Goal: Task Accomplishment & Management: Manage account settings

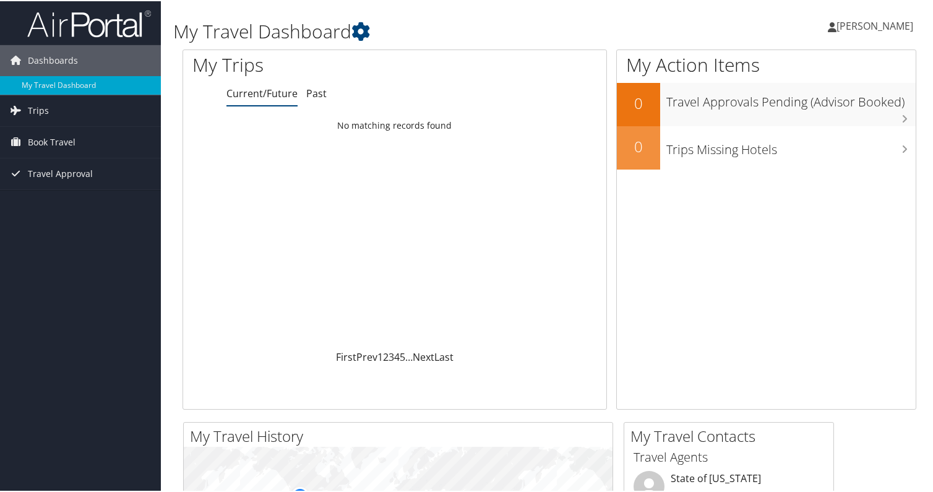
click at [864, 25] on span "[PERSON_NAME]" at bounding box center [874, 25] width 77 height 14
click at [805, 110] on link "View Travel Profile" at bounding box center [842, 110] width 138 height 21
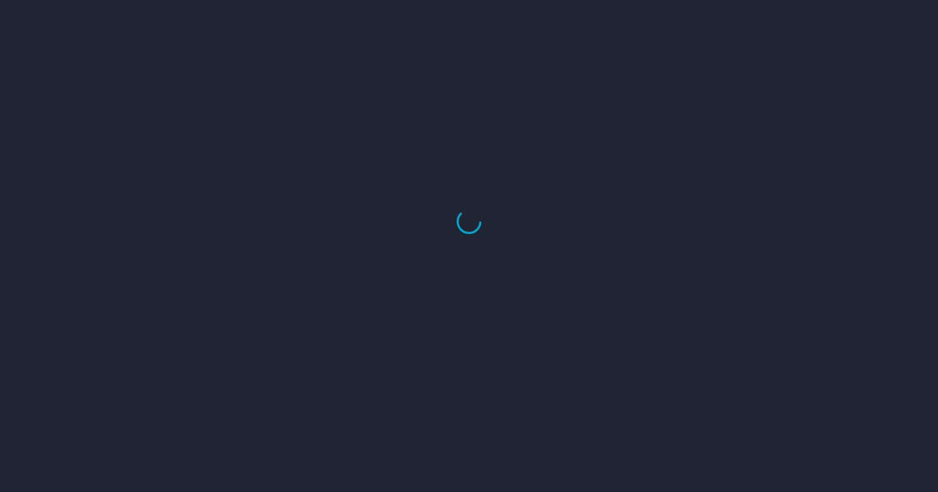
select select "US"
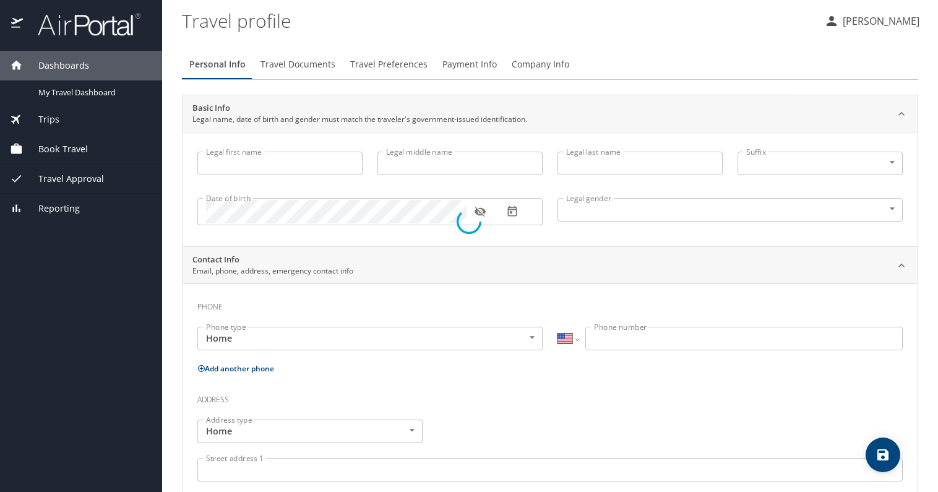
type input "Trisha"
type input "Morton"
type input "Female"
select select "US"
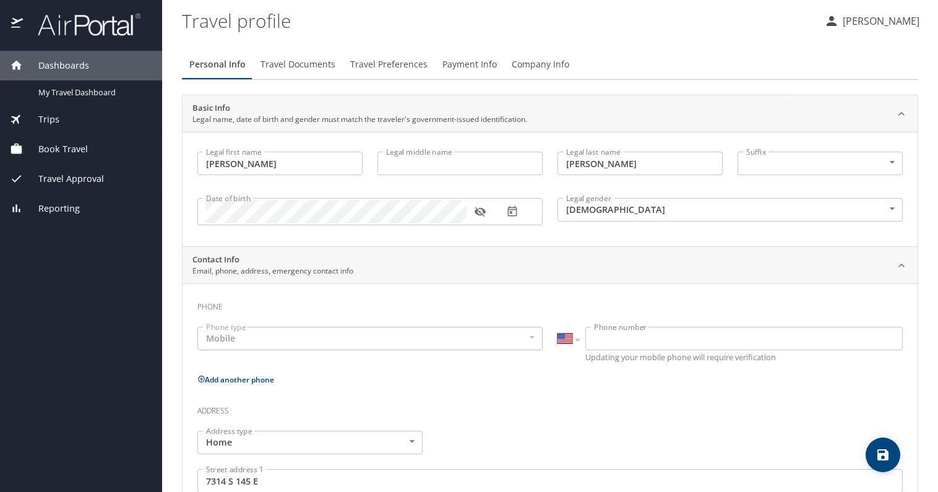
select select "US"
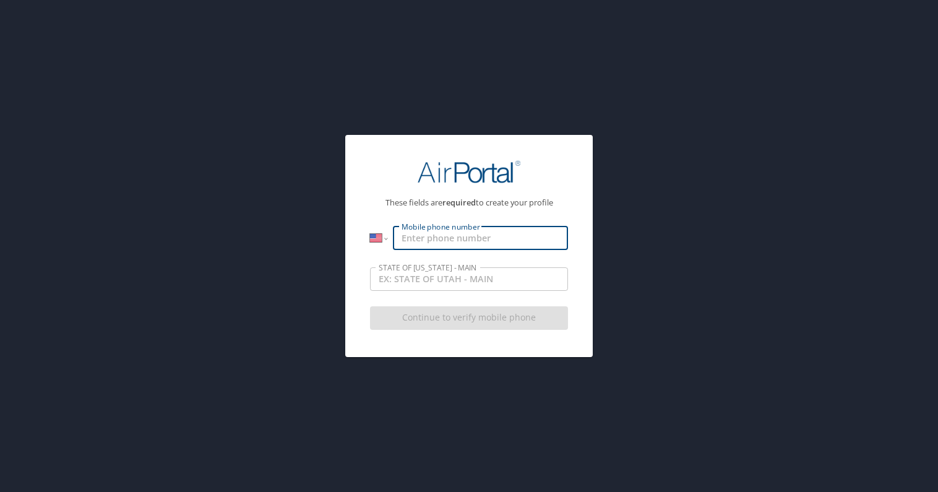
click at [416, 238] on input "Mobile phone number" at bounding box center [480, 238] width 175 height 24
type input "(385) 272-2349"
click at [517, 280] on input "STATE OF UTAH - MAIN" at bounding box center [469, 279] width 198 height 24
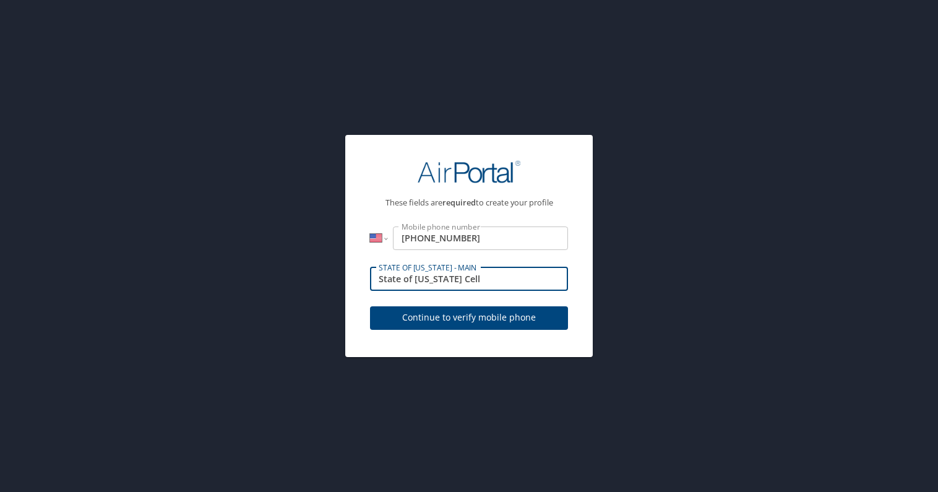
type input "State of Utah Cell"
click at [492, 315] on span "Continue to verify mobile phone" at bounding box center [469, 317] width 178 height 15
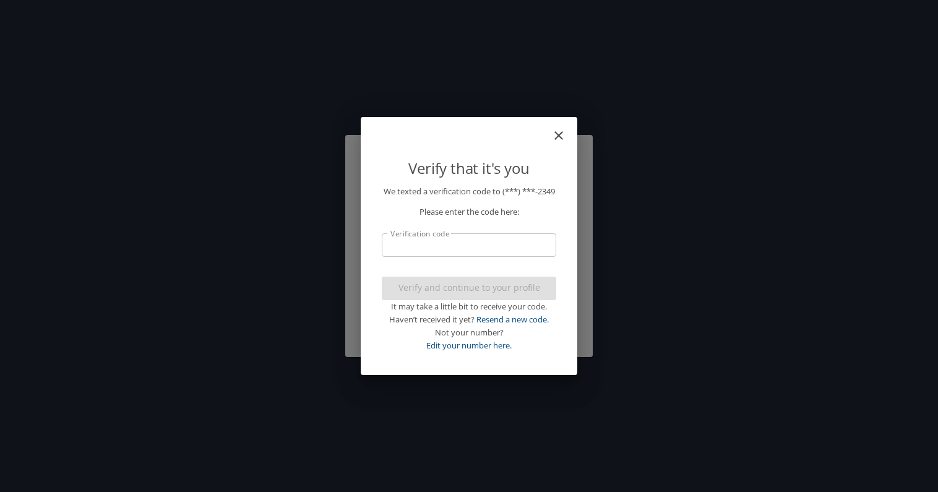
click at [471, 254] on input "Verification code" at bounding box center [469, 245] width 174 height 24
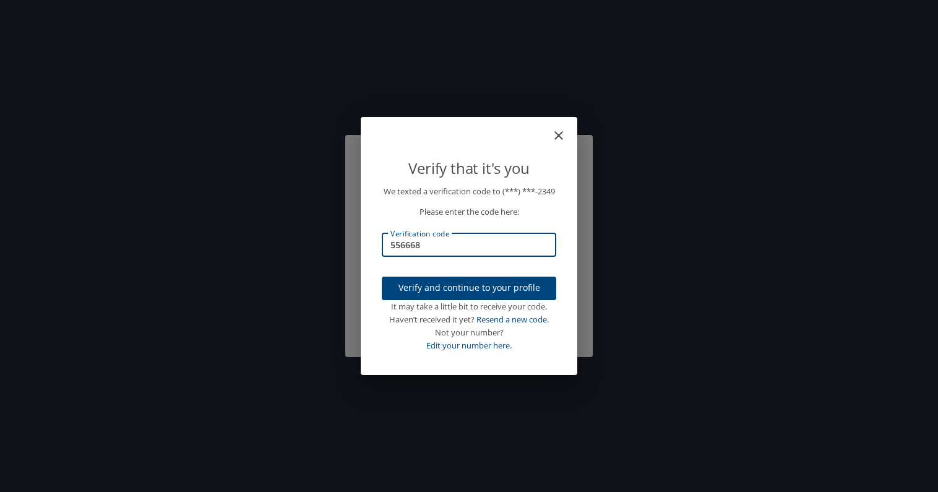
type input "556668"
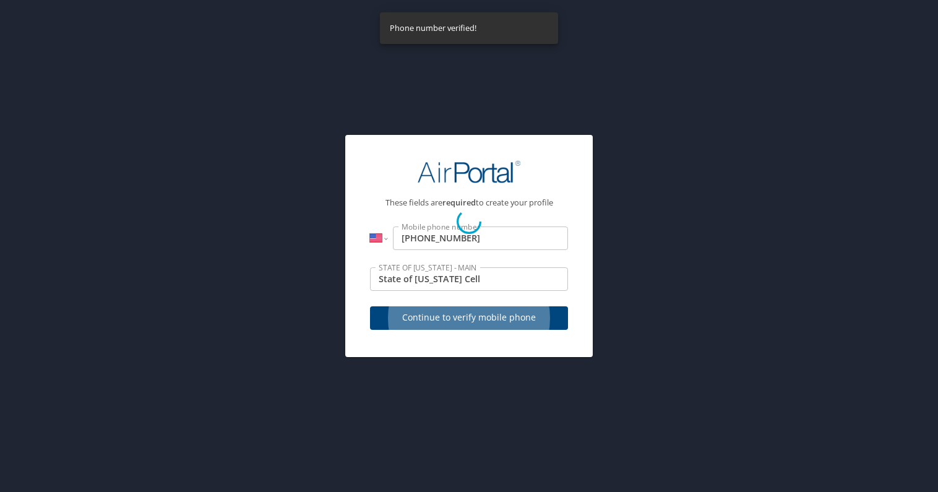
select select "US"
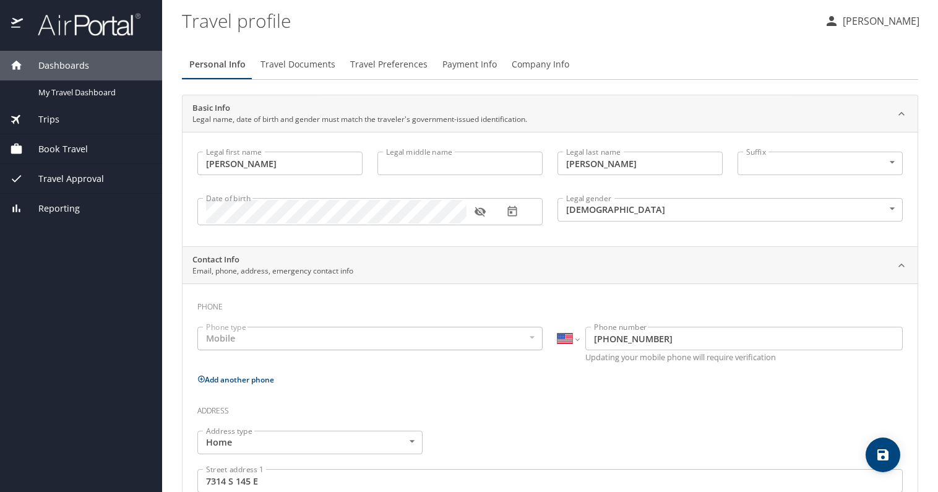
click at [405, 165] on input "Legal middle name" at bounding box center [459, 164] width 165 height 24
type input "Garrett"
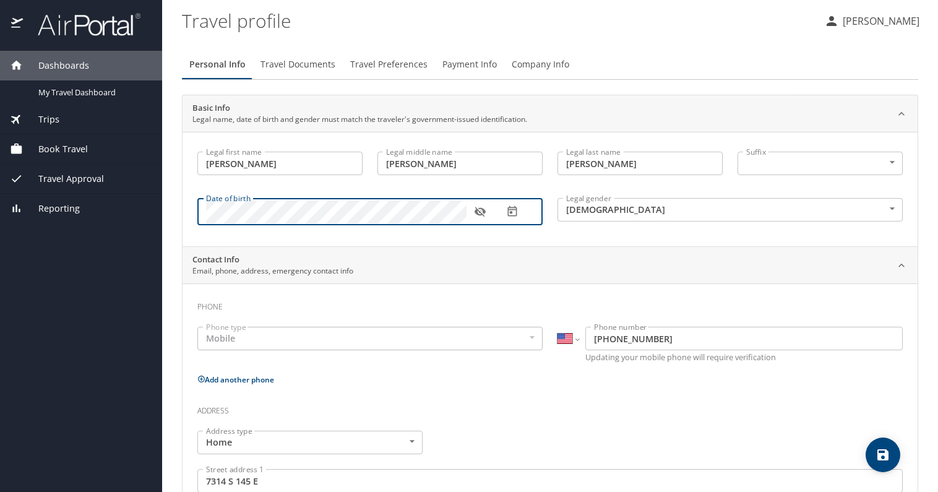
click at [483, 212] on icon "button" at bounding box center [479, 212] width 11 height 10
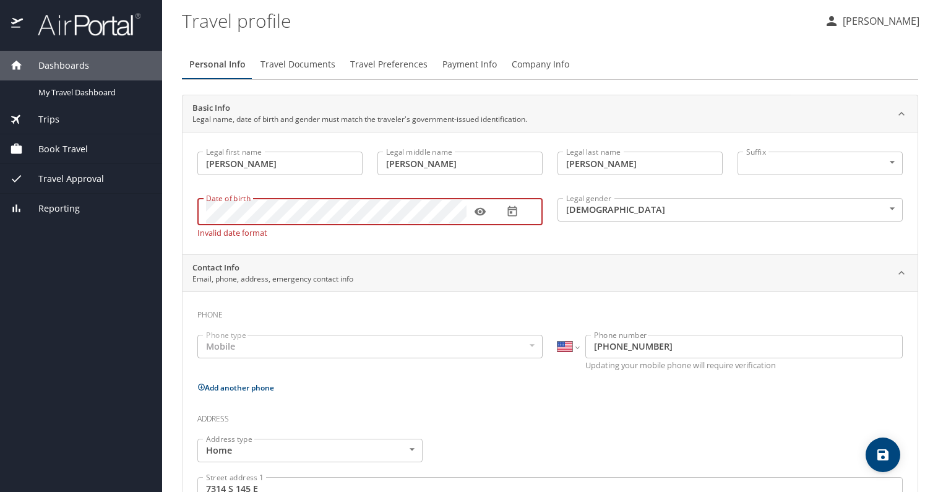
click at [291, 238] on div "Legal first name Trisha Legal first name Legal middle name Garrett Legal middle…" at bounding box center [550, 193] width 735 height 122
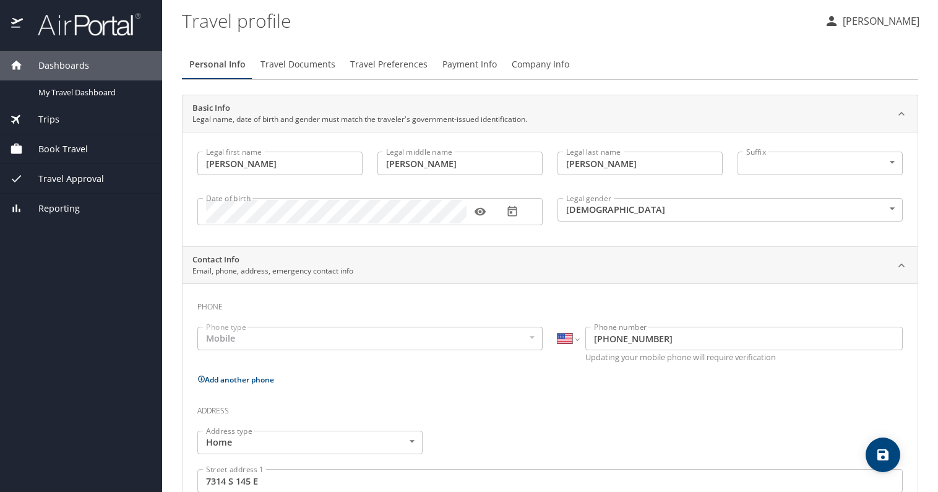
click at [232, 378] on button "Add another phone" at bounding box center [235, 379] width 77 height 11
select select "US"
click at [275, 411] on body "Dashboards My Travel Dashboard Trips Current / Future Trips Past Trips Trips Mi…" at bounding box center [469, 246] width 938 height 492
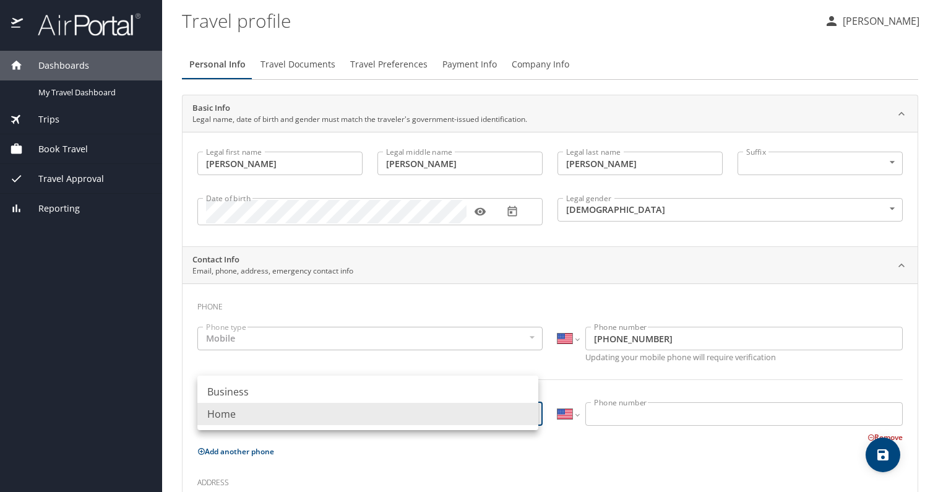
click at [275, 392] on li "Business" at bounding box center [367, 391] width 341 height 22
type input "Business"
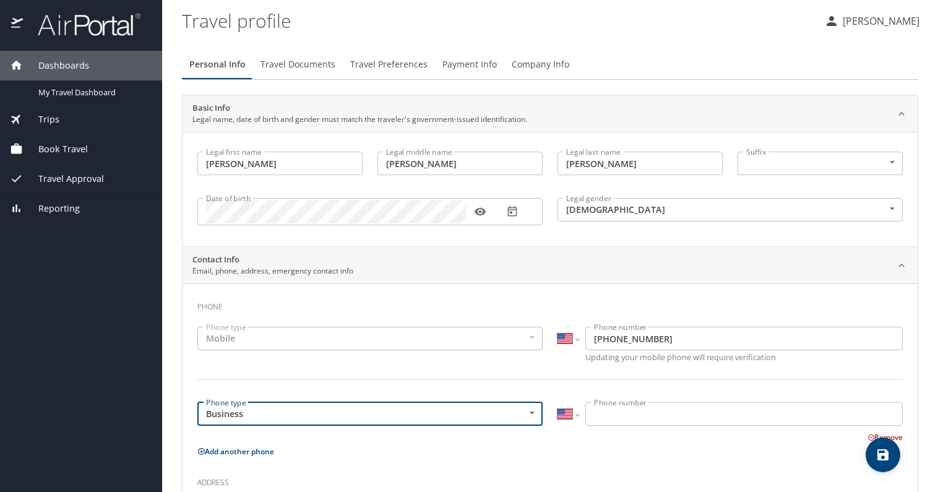
click at [606, 413] on input "Phone number" at bounding box center [743, 414] width 317 height 24
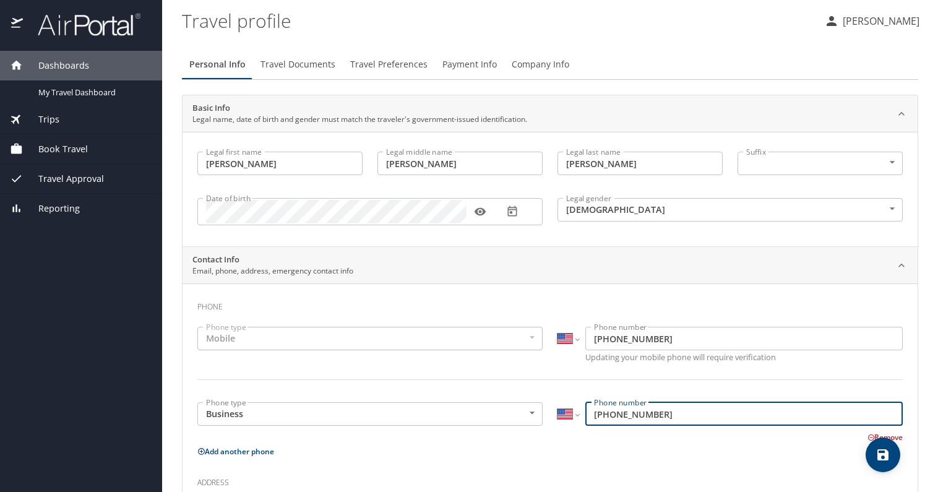
type input "(801) 495-7600"
click at [674, 440] on div "Remove" at bounding box center [543, 436] width 720 height 15
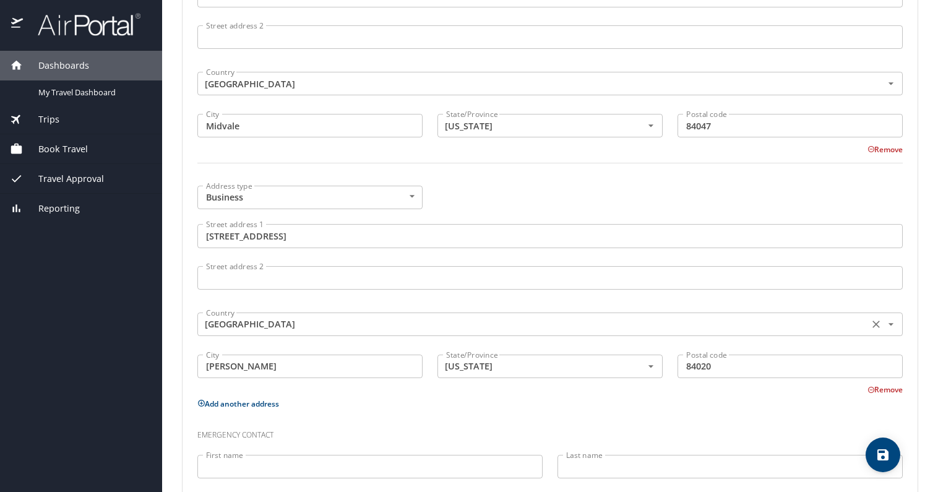
scroll to position [625, 0]
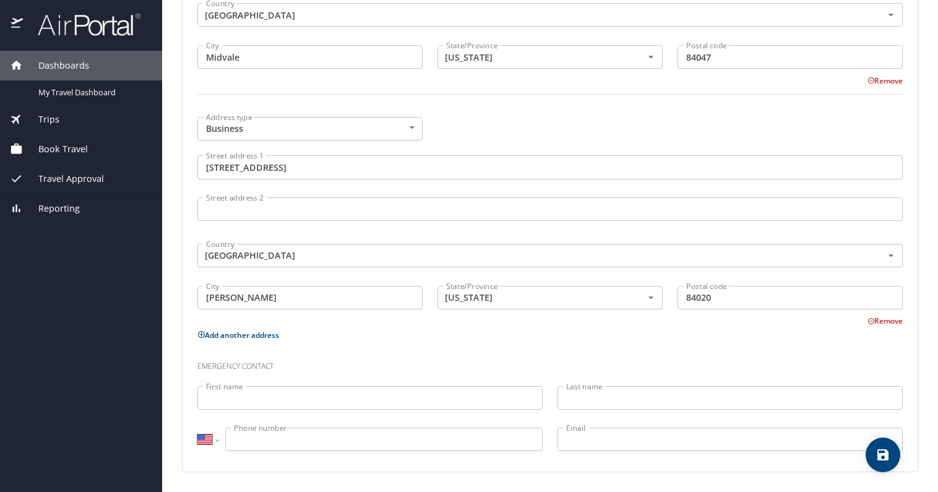
click at [887, 453] on icon "save" at bounding box center [882, 454] width 11 height 11
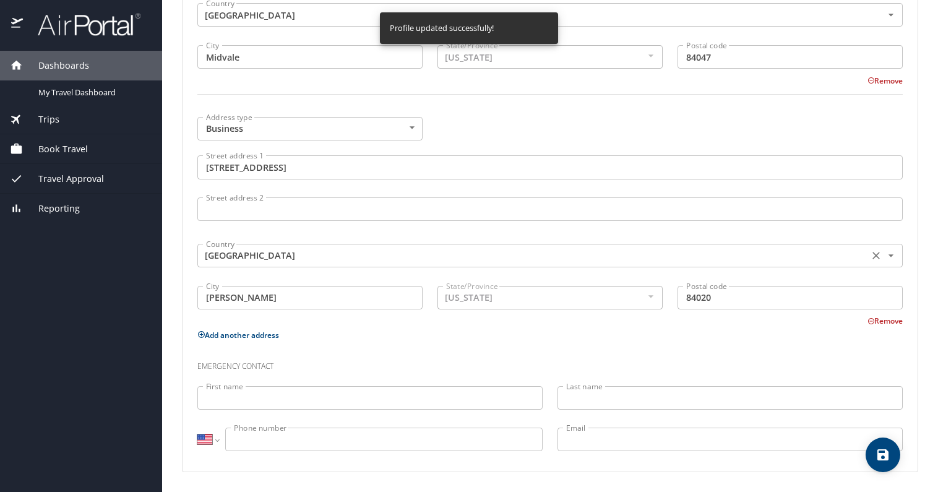
select select "US"
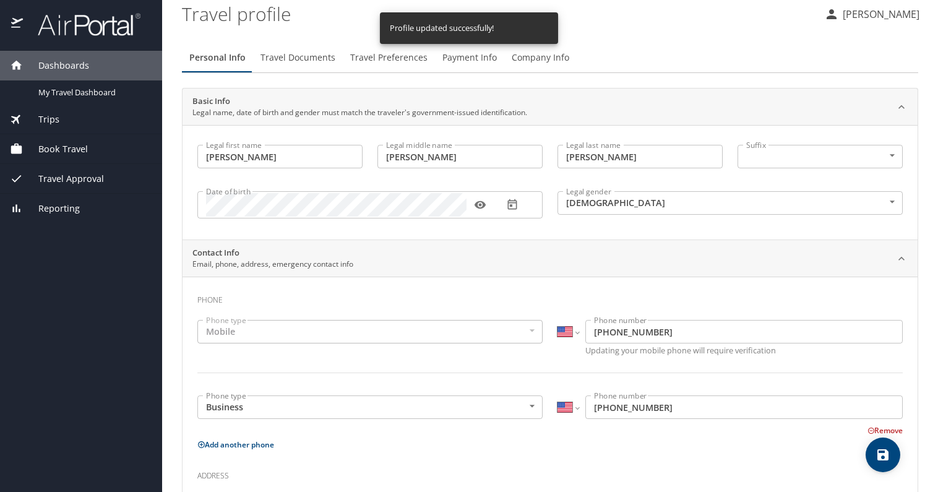
scroll to position [0, 0]
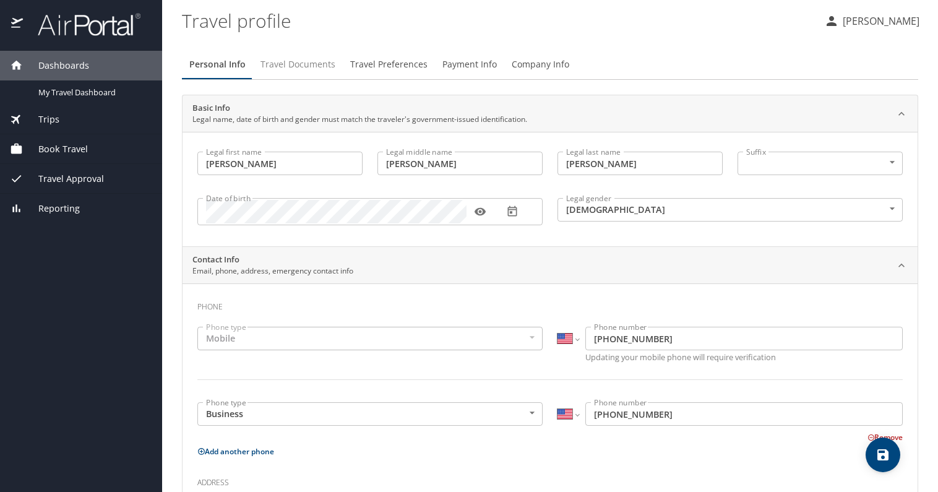
click at [304, 66] on span "Travel Documents" at bounding box center [297, 64] width 75 height 15
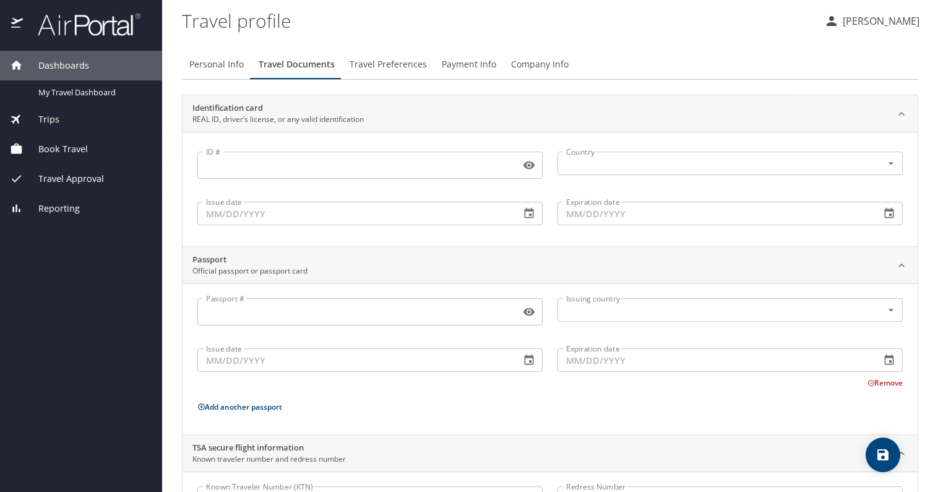
click at [247, 170] on input "ID #" at bounding box center [356, 165] width 318 height 24
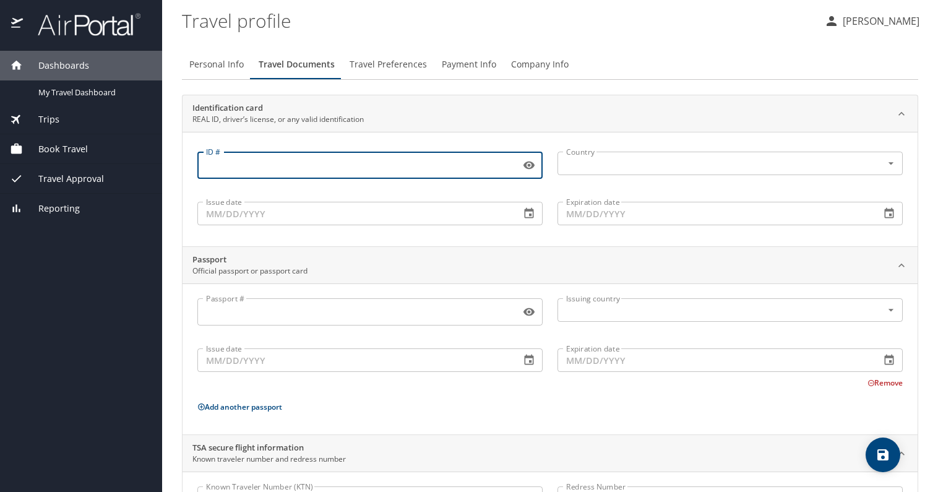
click at [252, 168] on input "ID #" at bounding box center [356, 165] width 318 height 24
type input "153726923"
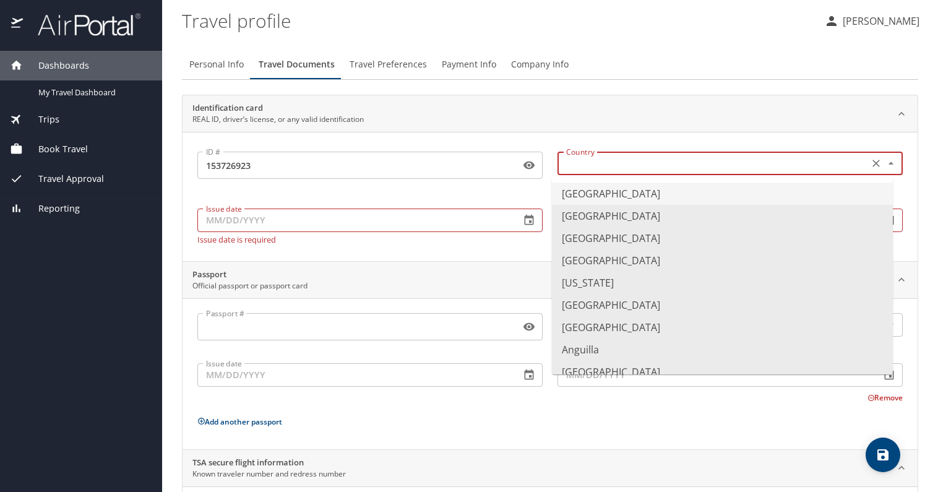
click at [626, 166] on input "text" at bounding box center [711, 163] width 301 height 16
click at [617, 188] on li "United States of America" at bounding box center [722, 194] width 341 height 22
type input "United States of America"
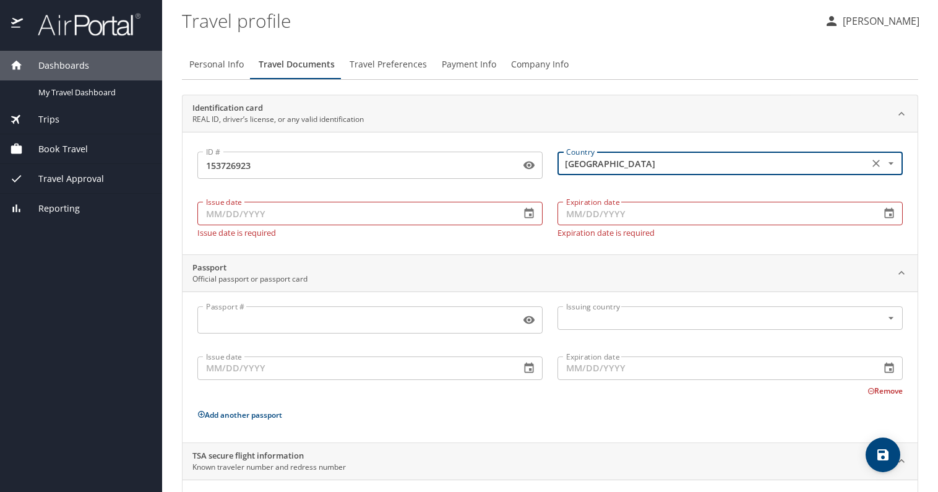
click at [209, 208] on input "Issue date" at bounding box center [353, 214] width 313 height 24
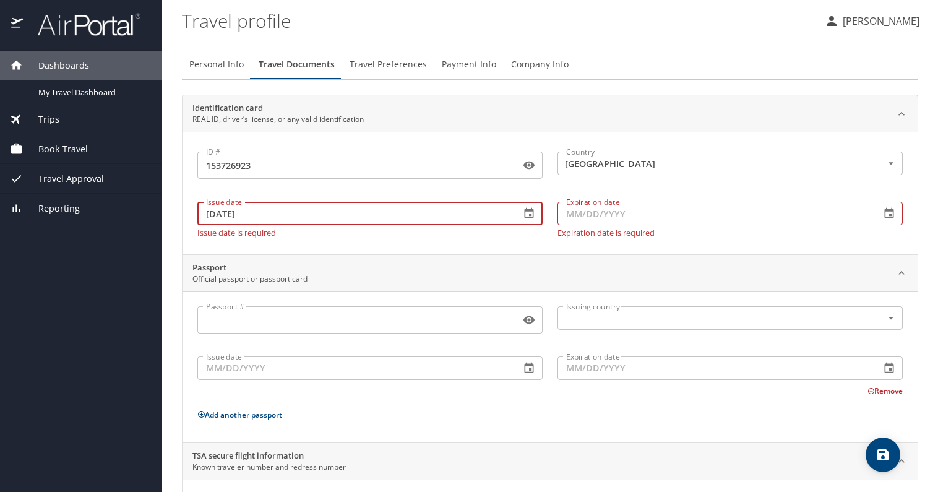
type input "02/08/2023"
click at [561, 213] on input "Expiration date" at bounding box center [713, 214] width 313 height 24
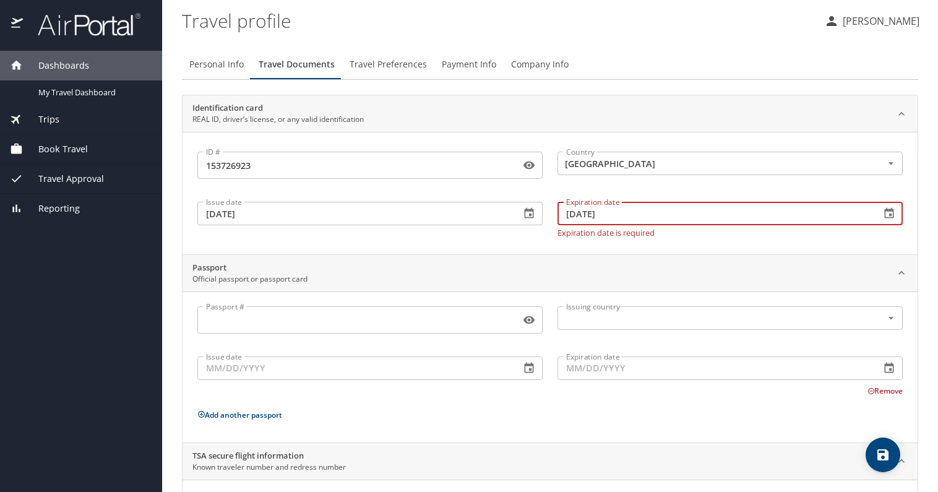
type input "02/01/2031"
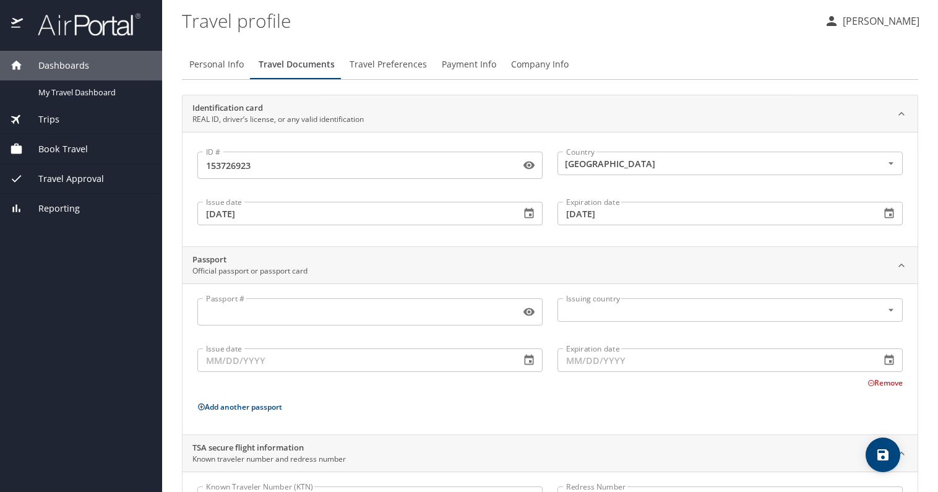
click at [438, 265] on div "Passport Official passport or passport card" at bounding box center [539, 266] width 695 height 24
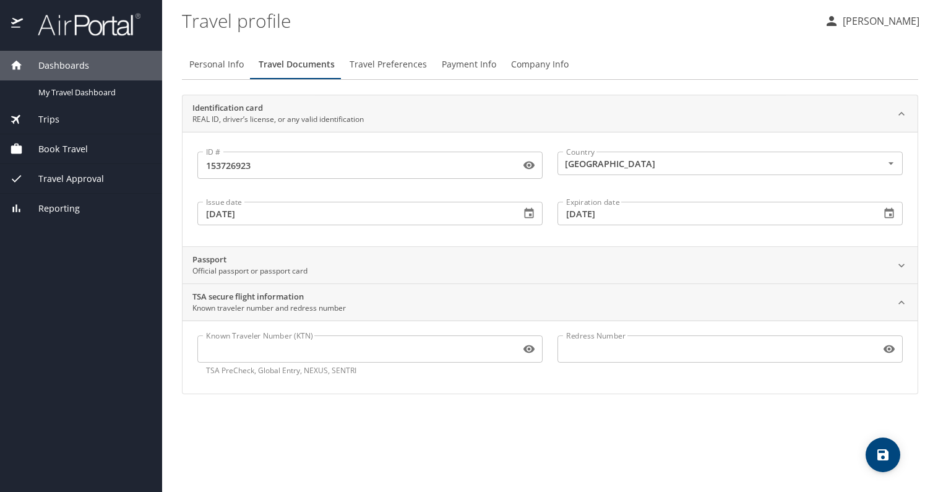
click at [438, 265] on div "Passport Official passport or passport card" at bounding box center [539, 266] width 695 height 24
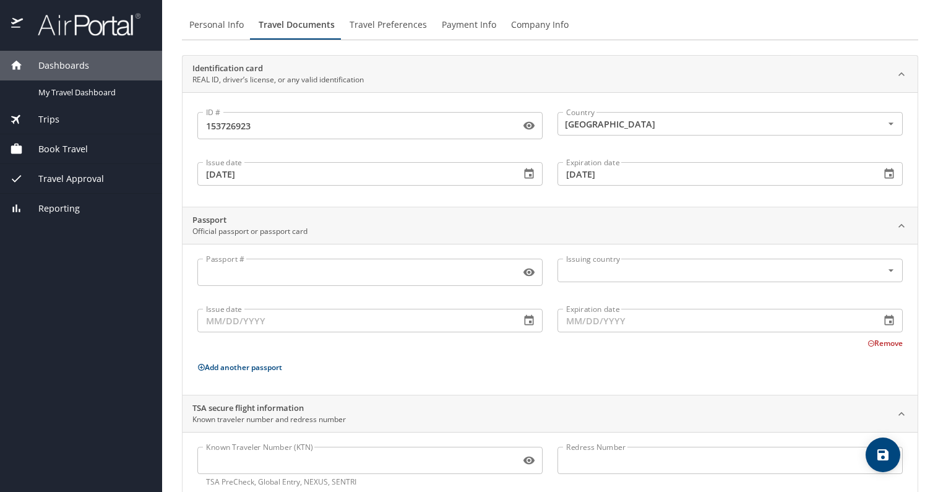
scroll to position [73, 0]
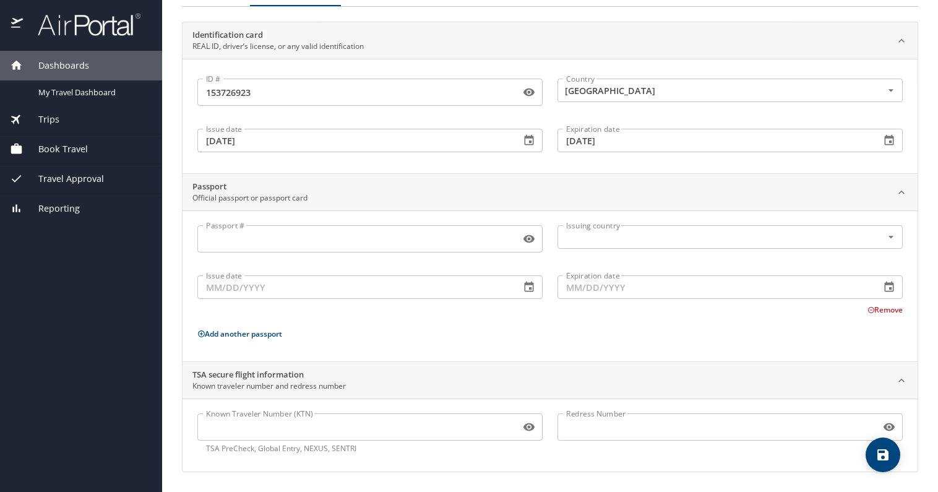
click at [887, 459] on icon "save" at bounding box center [882, 454] width 11 height 11
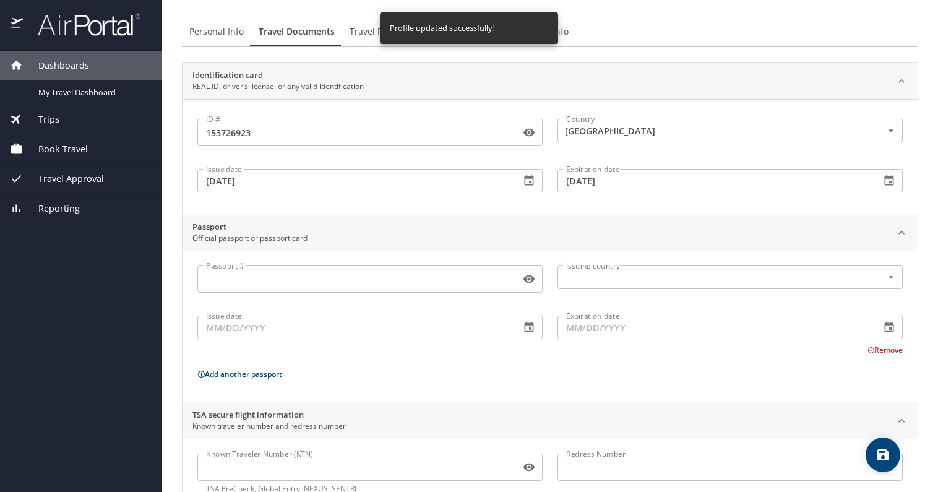
scroll to position [0, 0]
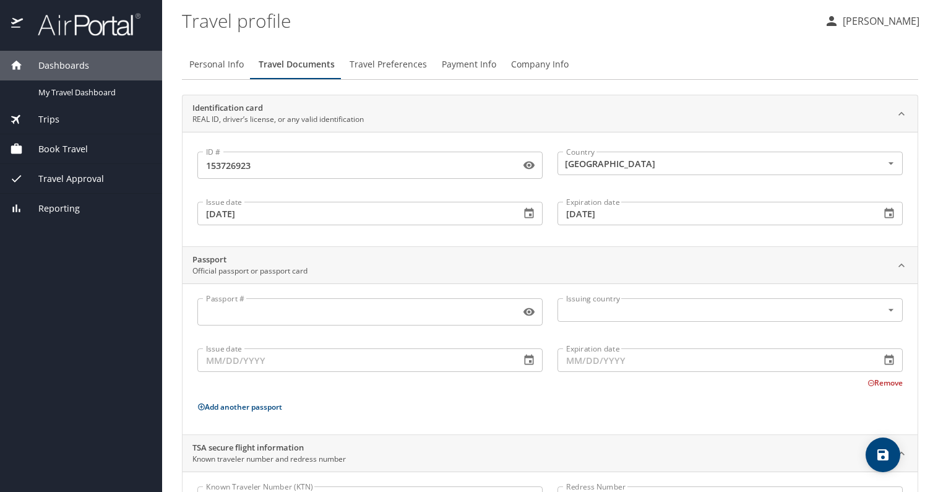
click at [387, 64] on span "Travel Preferences" at bounding box center [388, 64] width 77 height 15
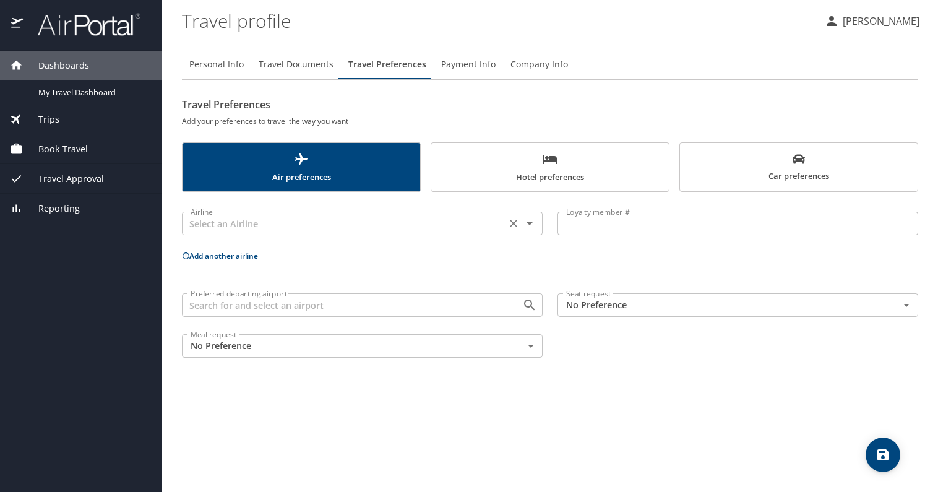
click at [386, 226] on input "text" at bounding box center [344, 223] width 317 height 16
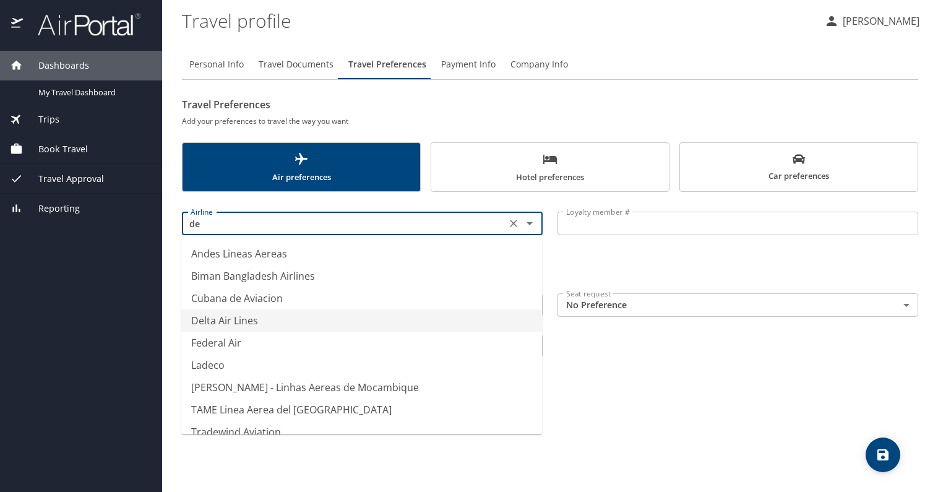
click at [393, 319] on li "Delta Air Lines" at bounding box center [361, 320] width 361 height 22
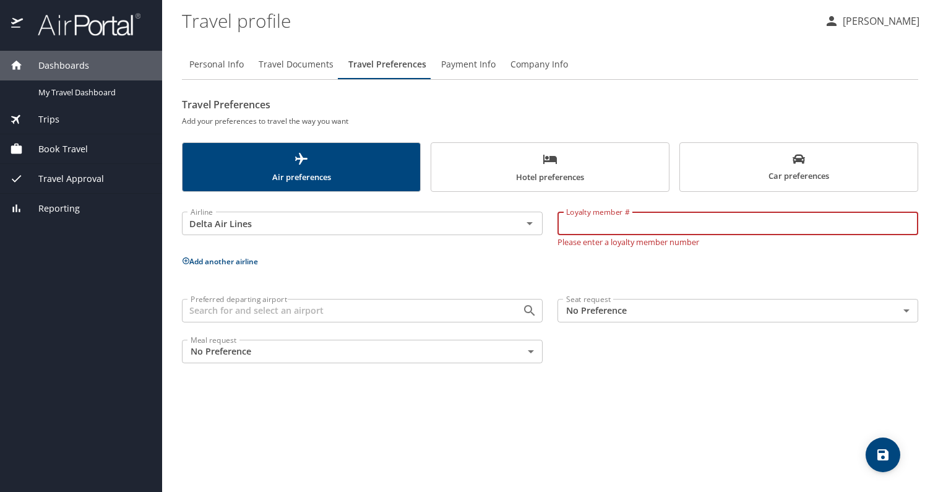
click at [616, 228] on input "Loyalty member #" at bounding box center [737, 224] width 361 height 24
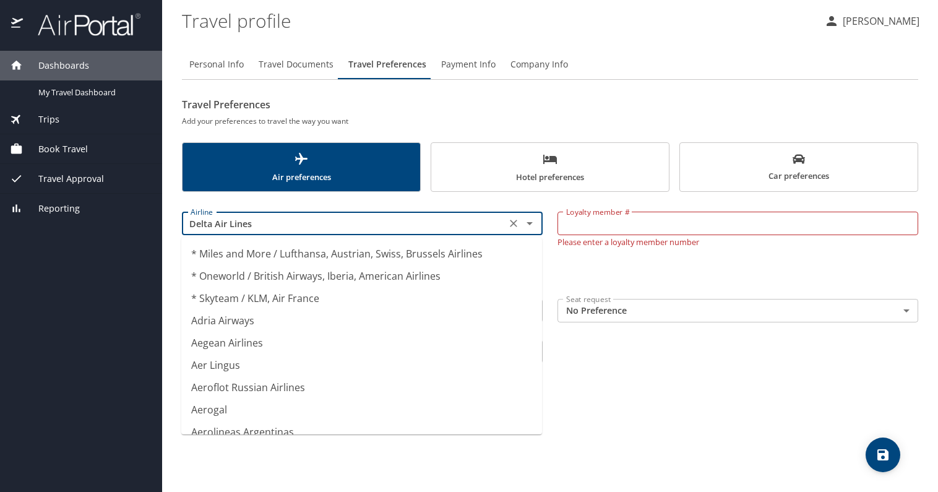
click at [412, 223] on input "Delta Air Lines" at bounding box center [344, 223] width 317 height 16
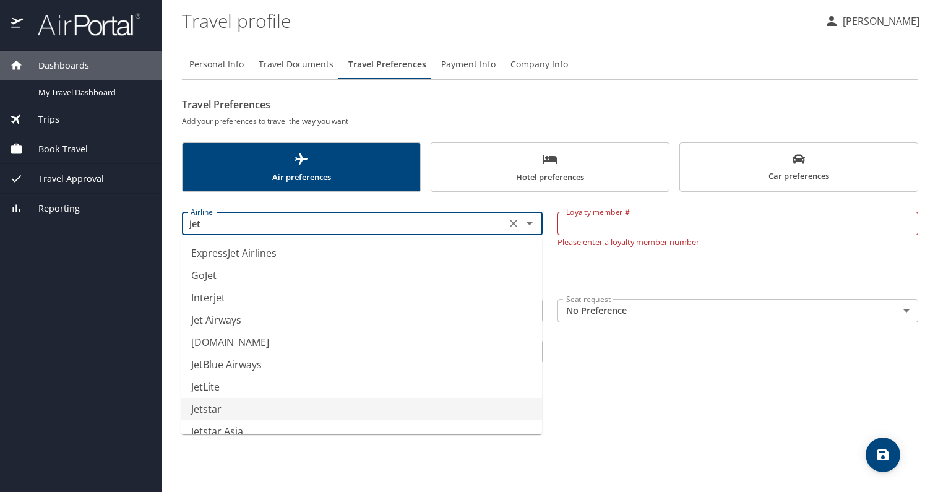
scroll to position [124, 0]
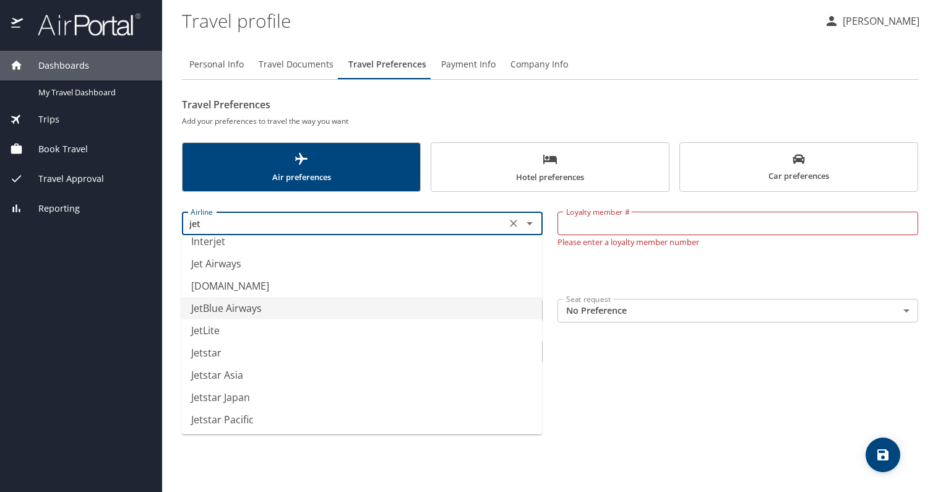
click at [290, 316] on li "JetBlue Airways" at bounding box center [361, 308] width 361 height 22
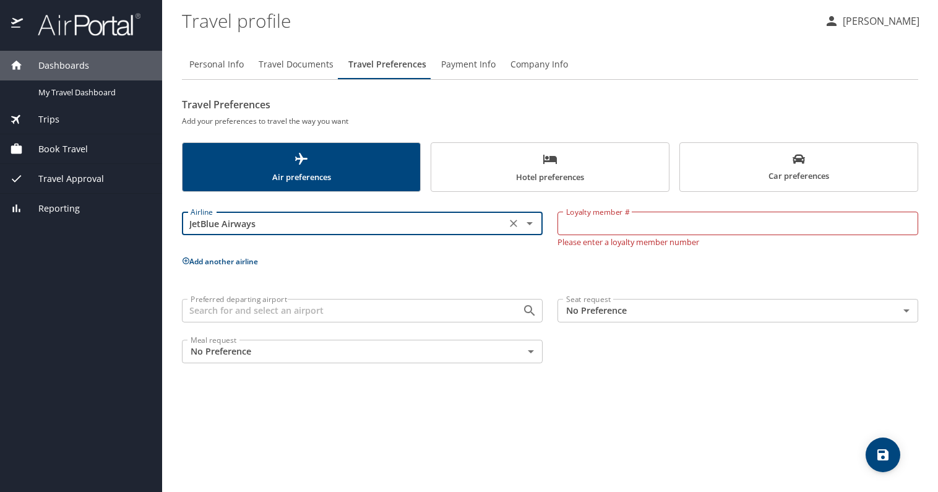
type input "JetBlue Airways"
click at [591, 221] on input "Loyalty member #" at bounding box center [737, 224] width 361 height 24
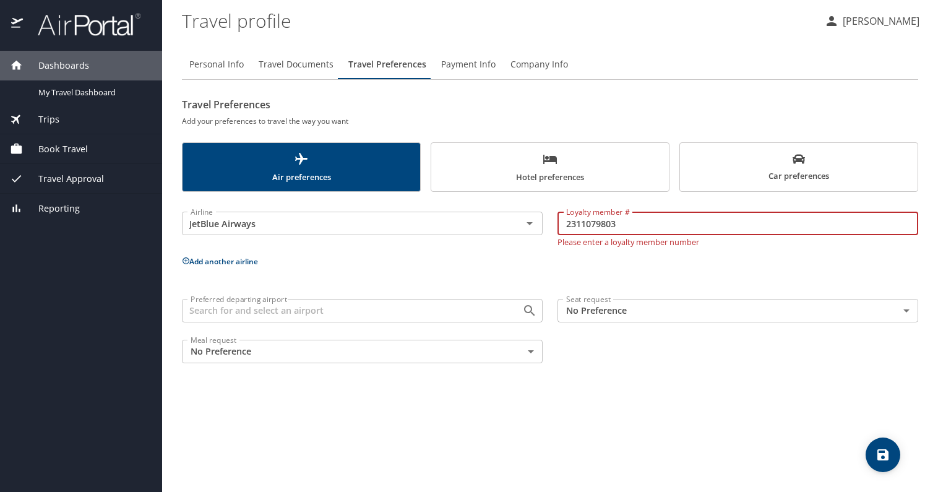
type input "2311079803"
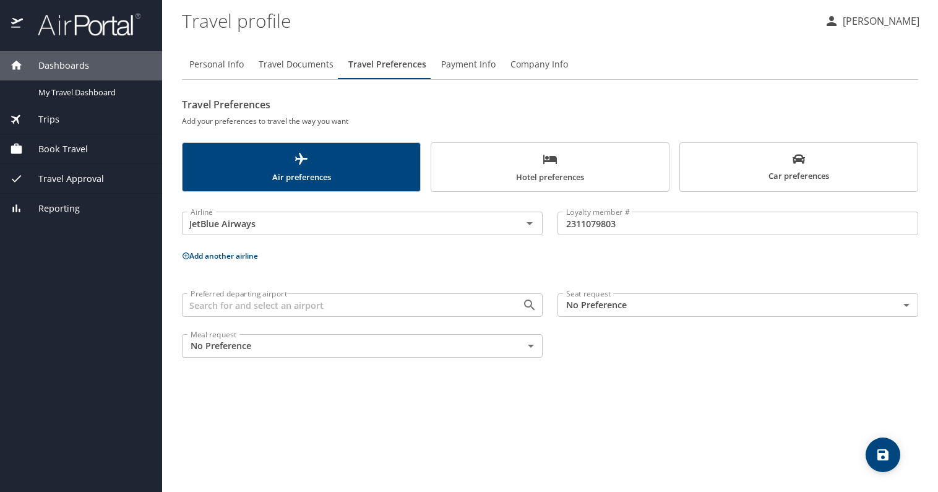
click at [432, 253] on p "Add another airline" at bounding box center [550, 255] width 736 height 15
click at [228, 251] on button "Add another airline" at bounding box center [220, 256] width 76 height 11
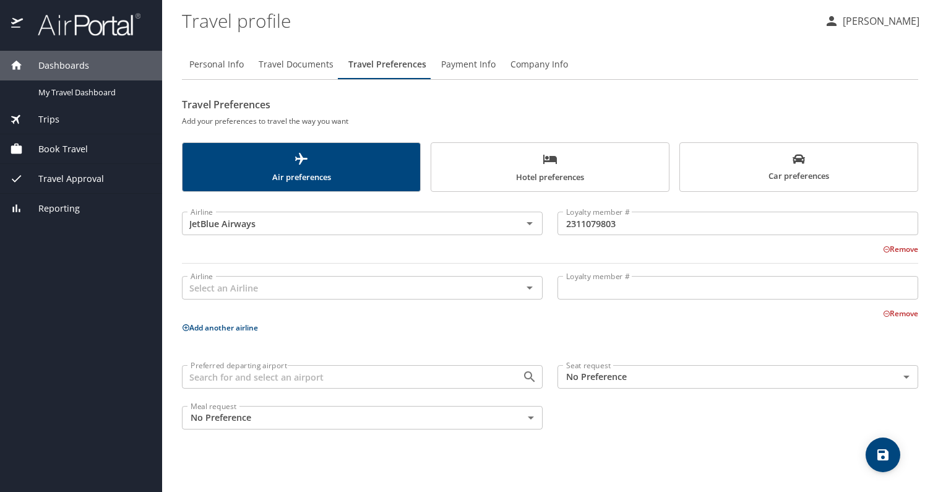
click at [437, 28] on profile "Travel profile" at bounding box center [498, 20] width 632 height 38
click at [385, 301] on div "Airline Airline" at bounding box center [362, 286] width 361 height 31
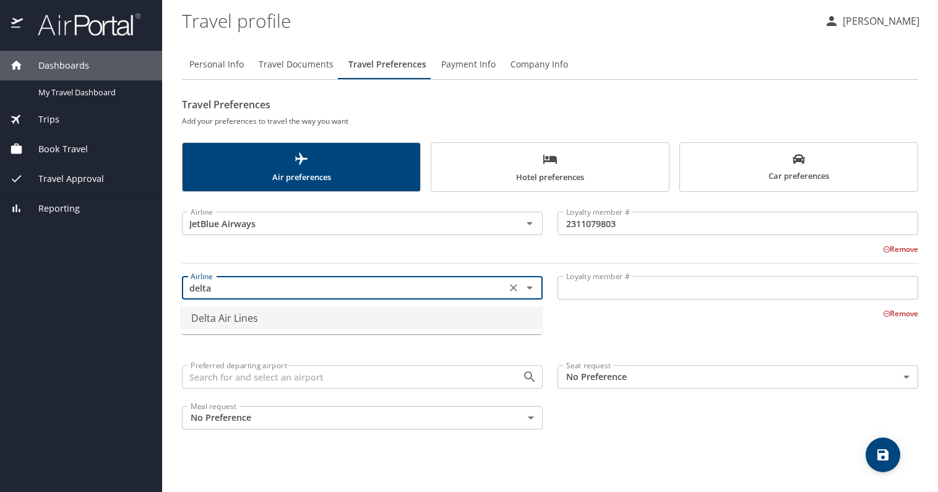
click at [261, 322] on li "Delta Air Lines" at bounding box center [361, 318] width 361 height 22
type input "Delta Air Lines"
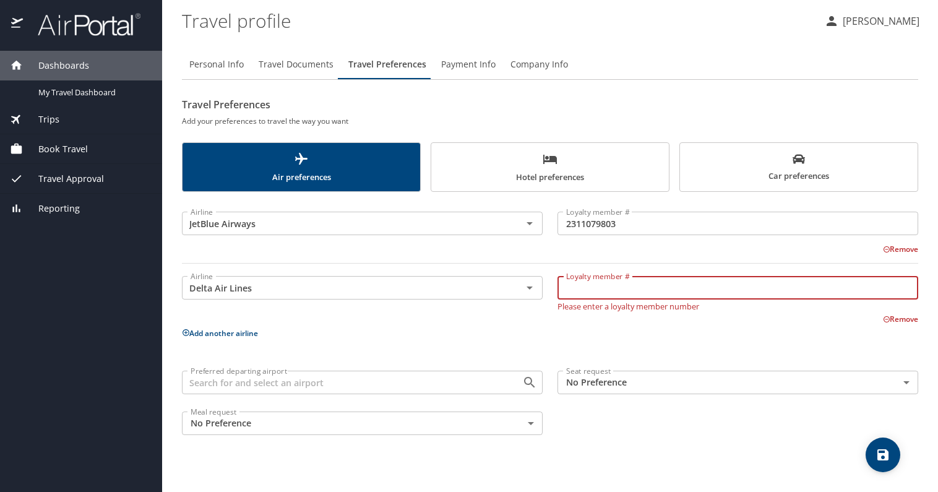
click at [606, 289] on input "Loyalty member #" at bounding box center [737, 288] width 361 height 24
type input "9637164436"
click at [593, 329] on p "Add another airline" at bounding box center [550, 332] width 736 height 15
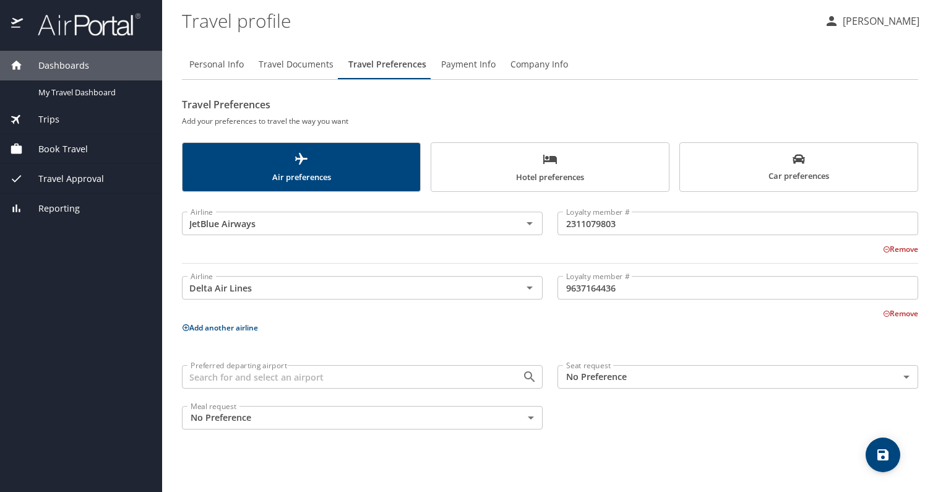
click at [885, 455] on icon "save" at bounding box center [882, 454] width 11 height 11
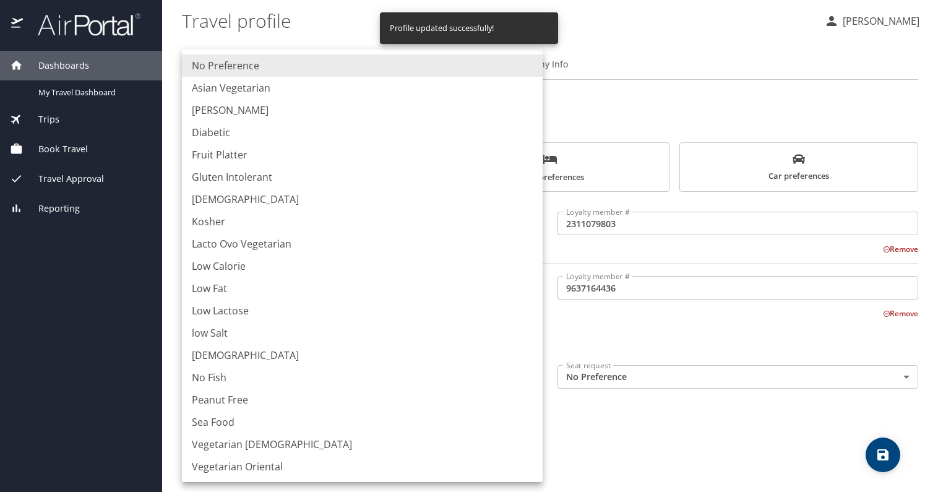
click at [355, 416] on body "Dashboards My Travel Dashboard Trips Current / Future Trips Past Trips Trips Mi…" at bounding box center [469, 246] width 938 height 492
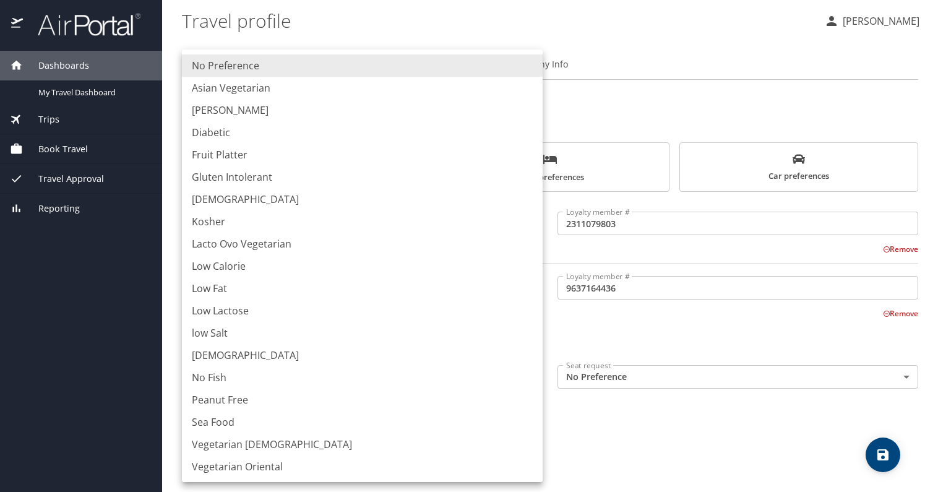
scroll to position [45, 0]
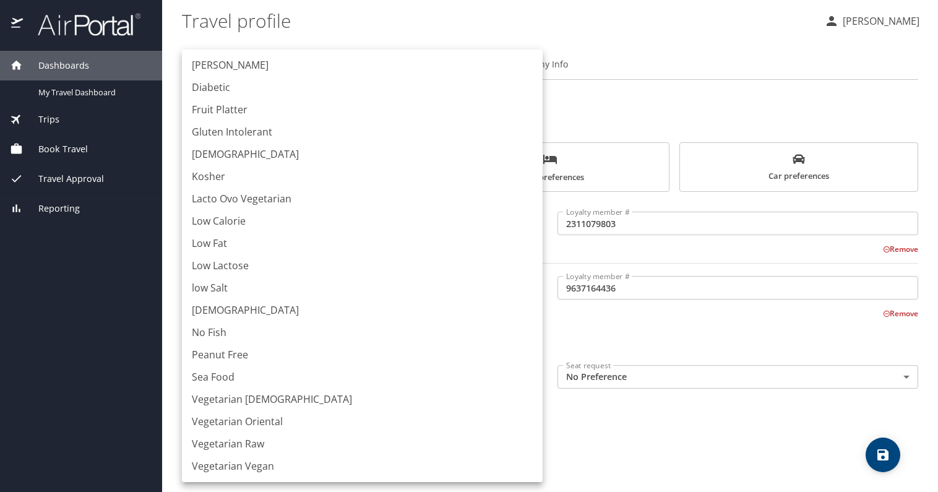
click at [583, 415] on div at bounding box center [469, 246] width 938 height 492
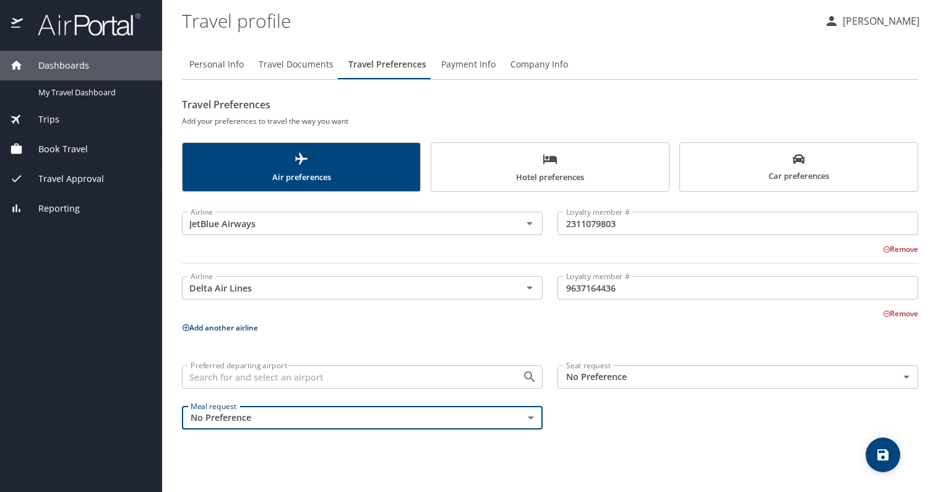
click at [277, 379] on input "Preferred departing airport" at bounding box center [344, 377] width 317 height 16
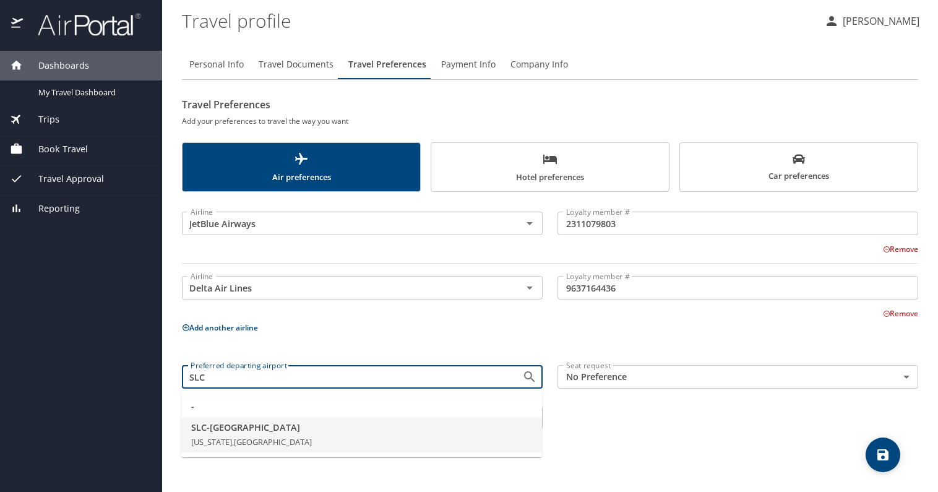
click at [224, 429] on span "SLC - Salt Lake City" at bounding box center [361, 428] width 341 height 14
type input "SLC - Salt Lake City"
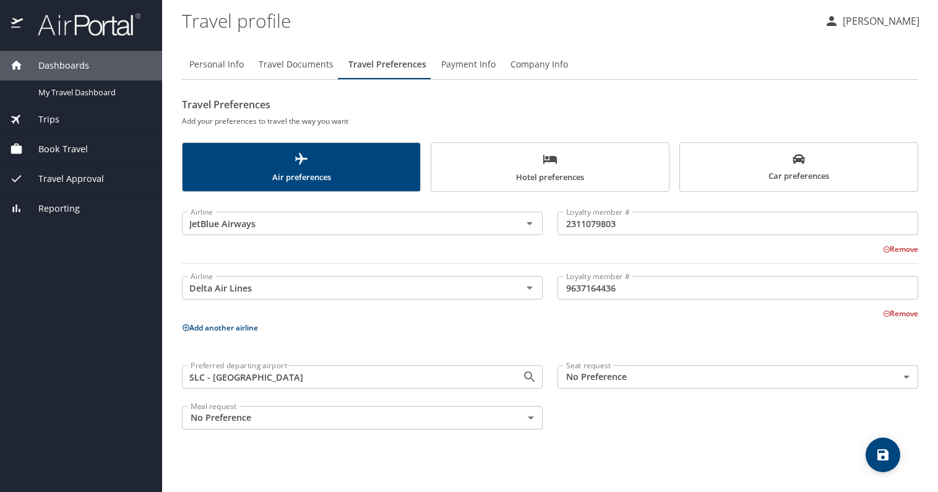
click at [621, 377] on body "Dashboards My Travel Dashboard Trips Current / Future Trips Past Trips Trips Mi…" at bounding box center [469, 246] width 938 height 492
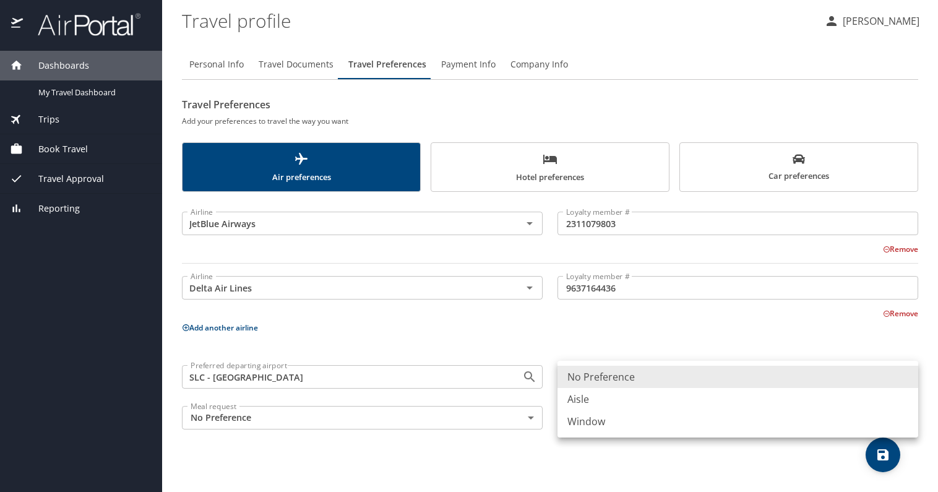
click at [585, 394] on li "Aisle" at bounding box center [737, 399] width 361 height 22
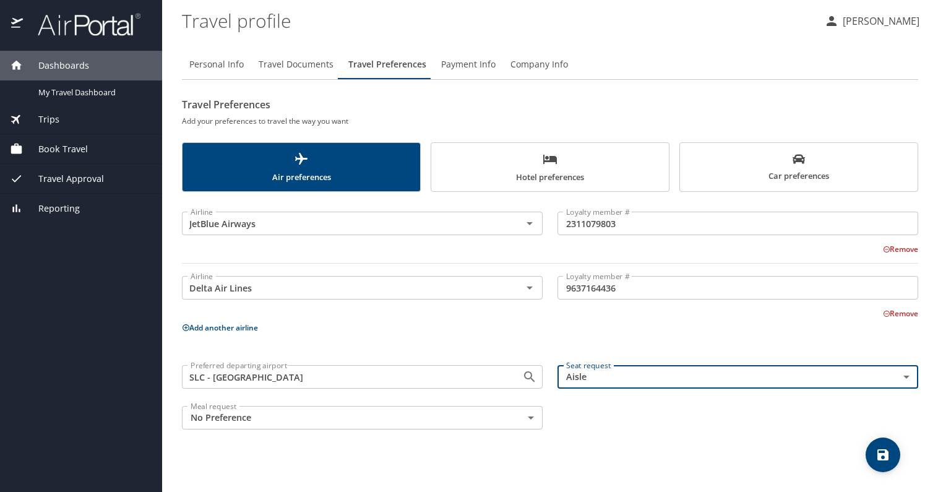
type input "Aisle"
click at [608, 328] on p "Add another airline" at bounding box center [550, 327] width 736 height 15
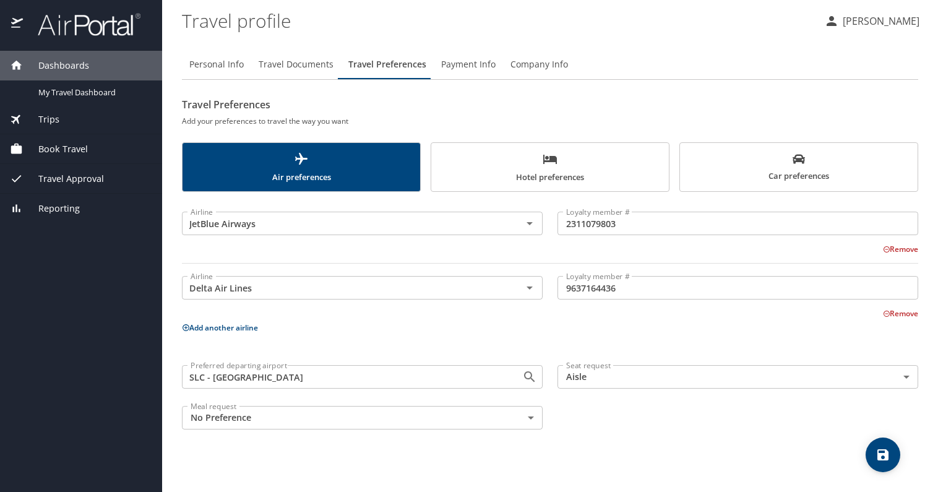
click at [887, 451] on icon "save" at bounding box center [882, 454] width 11 height 11
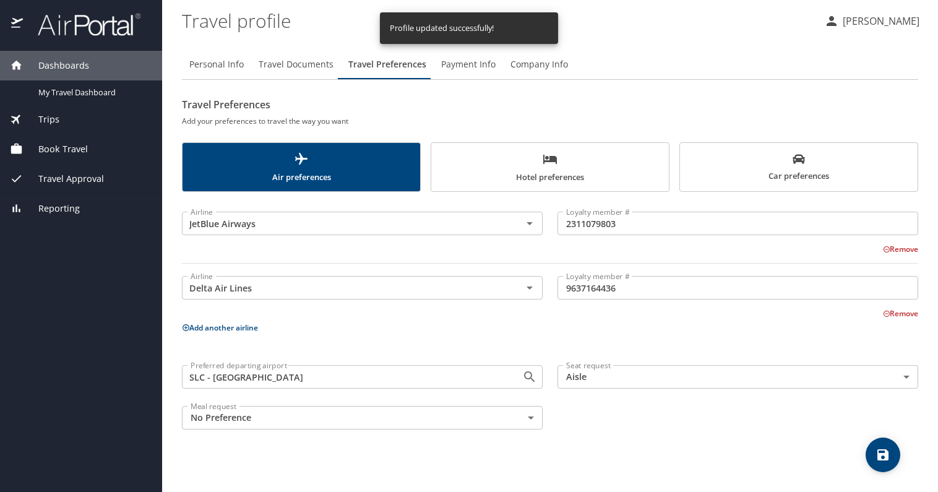
click at [551, 156] on icon "scrollable force tabs example" at bounding box center [550, 159] width 15 height 15
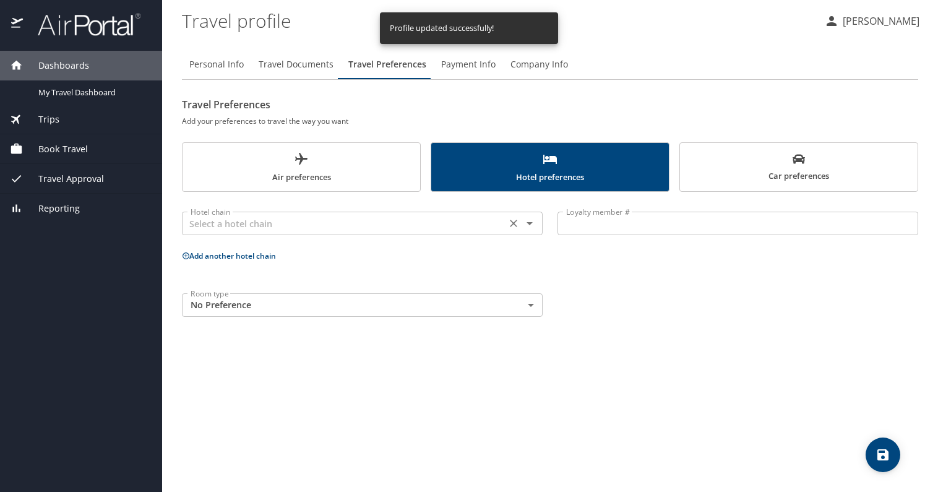
click at [387, 233] on div "Hotel chain" at bounding box center [362, 224] width 361 height 24
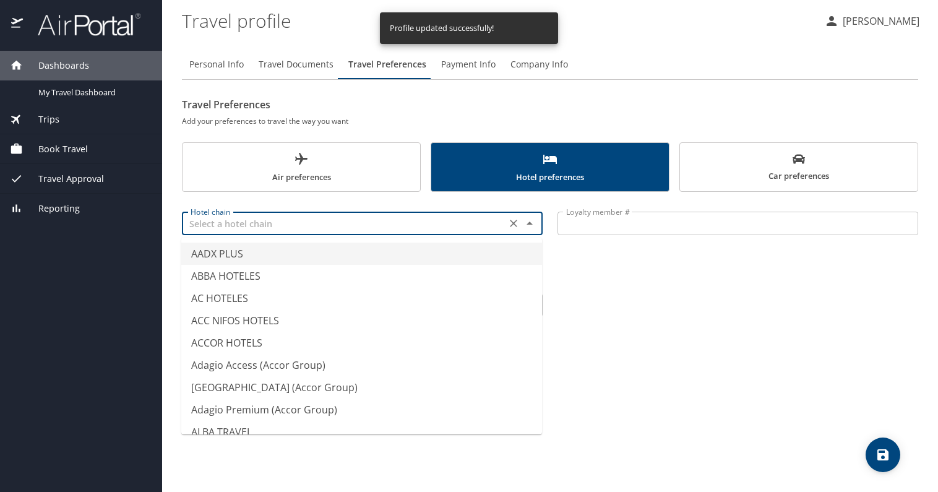
click at [395, 223] on input "text" at bounding box center [344, 223] width 317 height 16
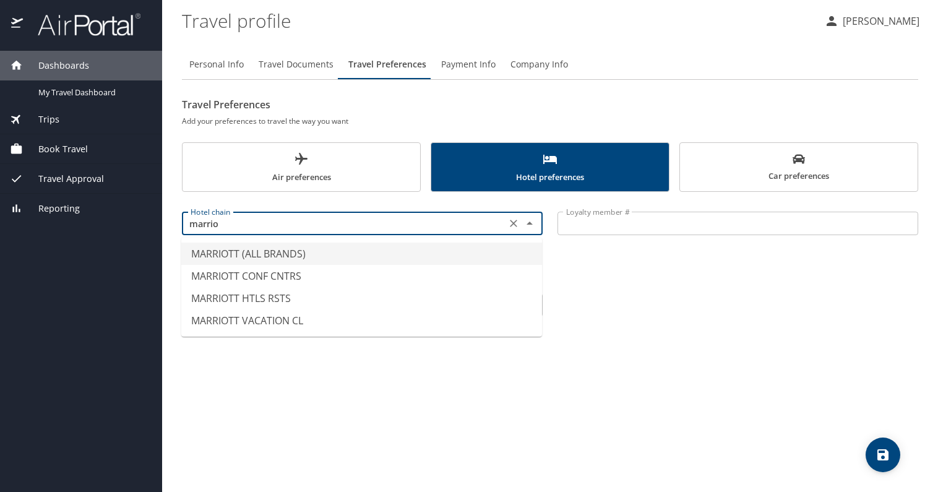
click at [321, 254] on li "MARRIOTT (ALL BRANDS)" at bounding box center [361, 254] width 361 height 22
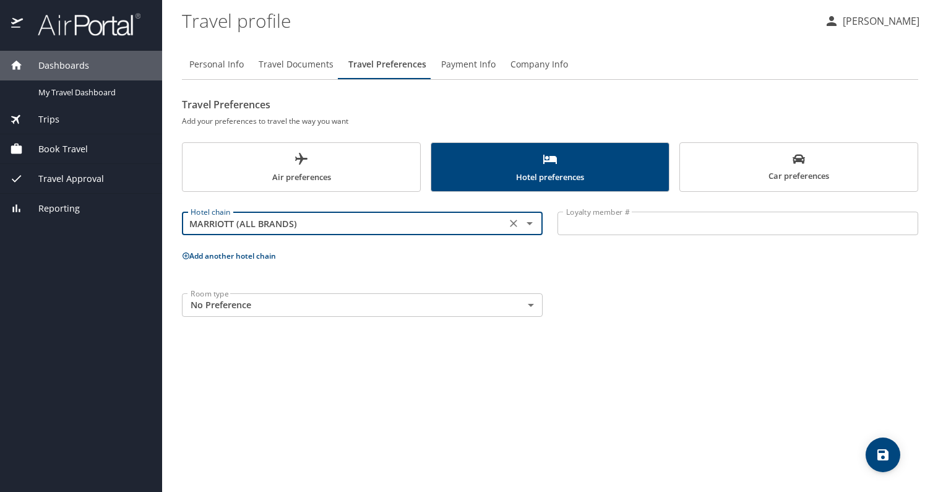
type input "MARRIOTT (ALL BRANDS)"
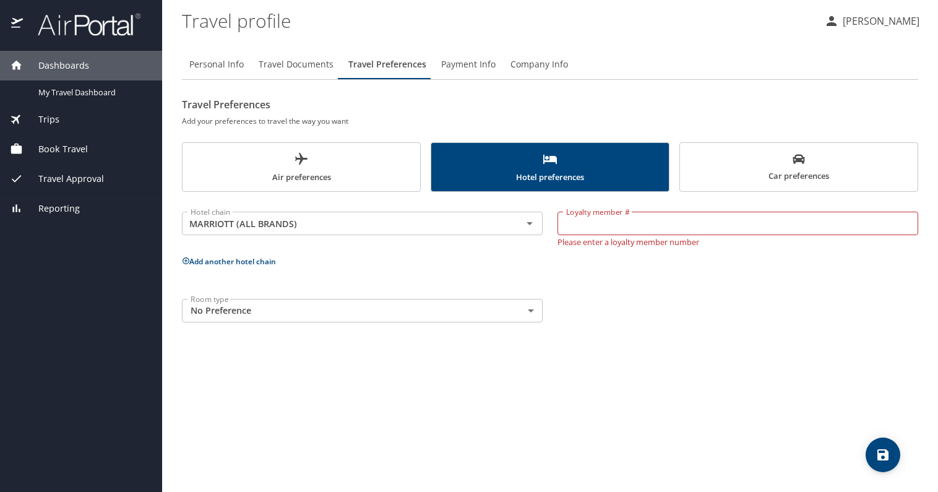
click at [464, 267] on div "Hotel chain MARRIOTT (ALL BRANDS) Hotel chain Loyalty member # Loyalty member #…" at bounding box center [550, 264] width 736 height 131
click at [603, 230] on input "Loyalty member #" at bounding box center [737, 224] width 361 height 24
click at [552, 229] on div "Loyalty member # Loyalty member # Please enter a loyalty member number" at bounding box center [738, 226] width 376 height 54
click at [578, 221] on input "Loyalty member #" at bounding box center [737, 224] width 361 height 24
type input "197867405"
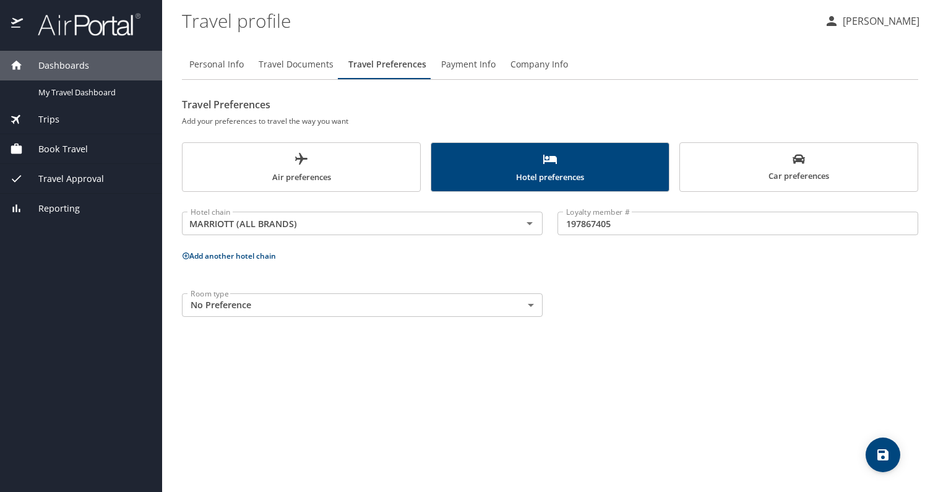
click at [685, 291] on div "Room type No Preference NotApplicable Room type" at bounding box center [549, 305] width 751 height 38
click at [288, 300] on body "Dashboards My Travel Dashboard Trips Current / Future Trips Past Trips Trips Mi…" at bounding box center [469, 246] width 938 height 492
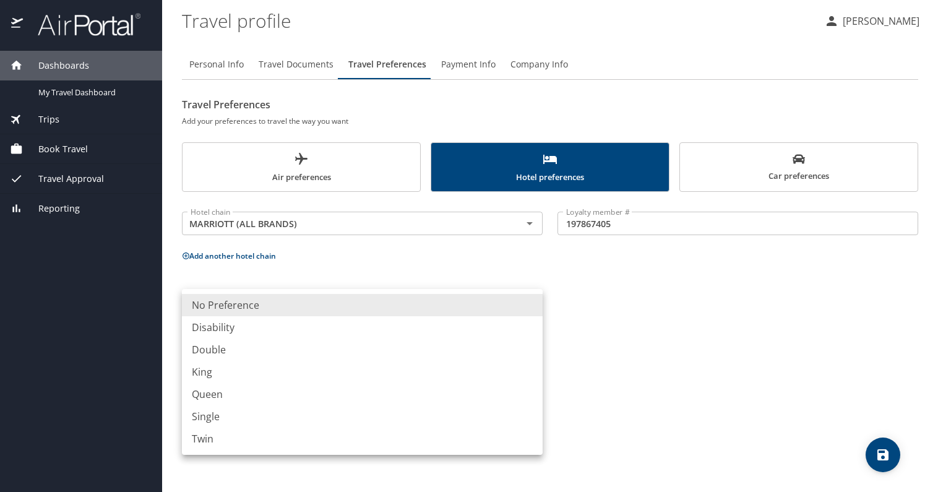
click at [675, 306] on div at bounding box center [469, 246] width 938 height 492
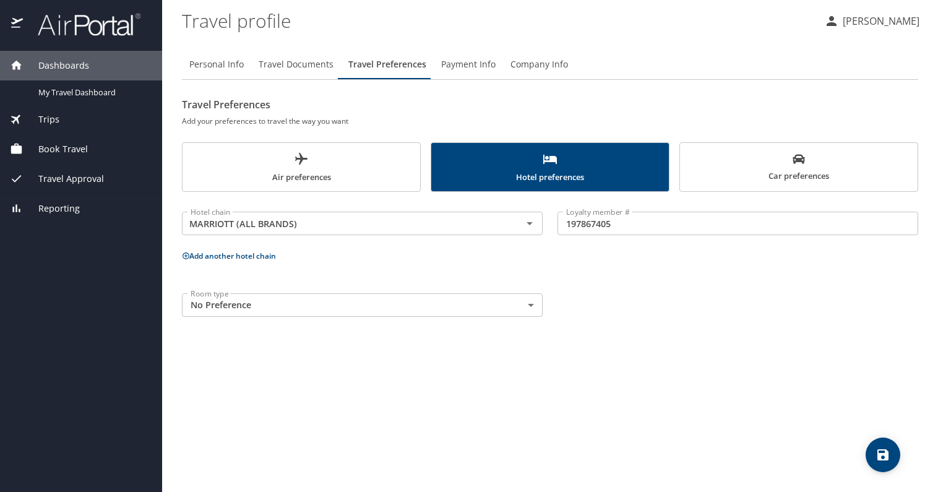
click at [642, 293] on div "Room type No Preference NotApplicable Room type" at bounding box center [549, 305] width 751 height 38
click at [889, 454] on icon "save" at bounding box center [882, 454] width 15 height 15
click at [763, 165] on span "Car preferences" at bounding box center [798, 168] width 223 height 30
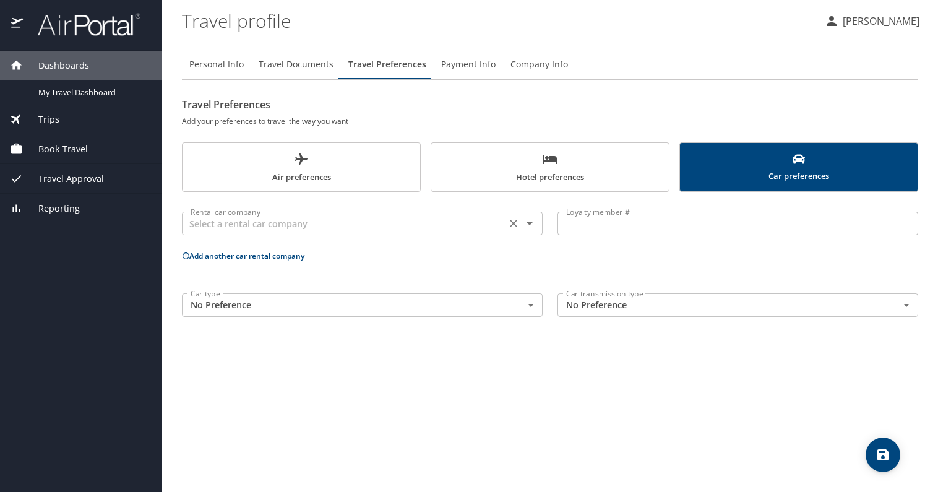
click at [365, 232] on div "Rental car company" at bounding box center [362, 224] width 361 height 24
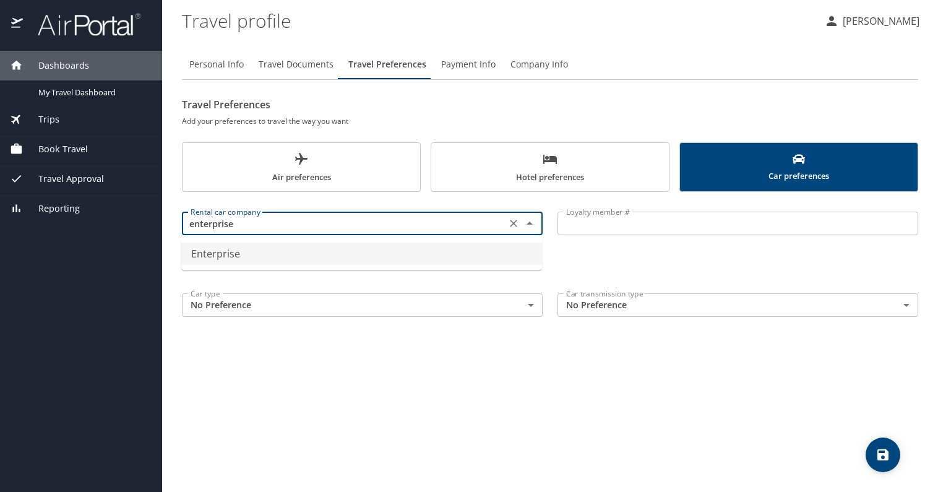
click at [311, 263] on li "Enterprise" at bounding box center [361, 254] width 361 height 22
type input "Enterprise"
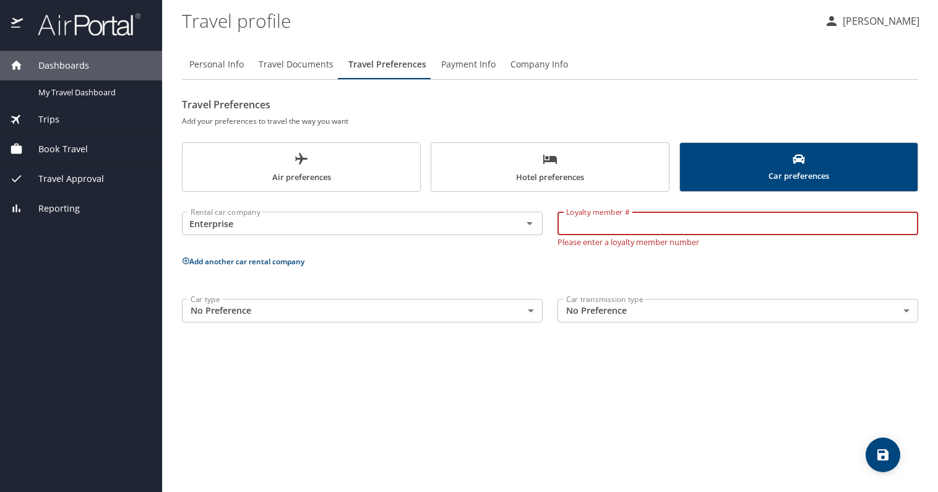
click at [627, 233] on input "Loyalty member #" at bounding box center [737, 224] width 361 height 24
type input "NS6C253"
click at [629, 273] on div "Rental car company Enterprise Rental car company Loyalty member # NS6C253 Loyal…" at bounding box center [550, 264] width 736 height 131
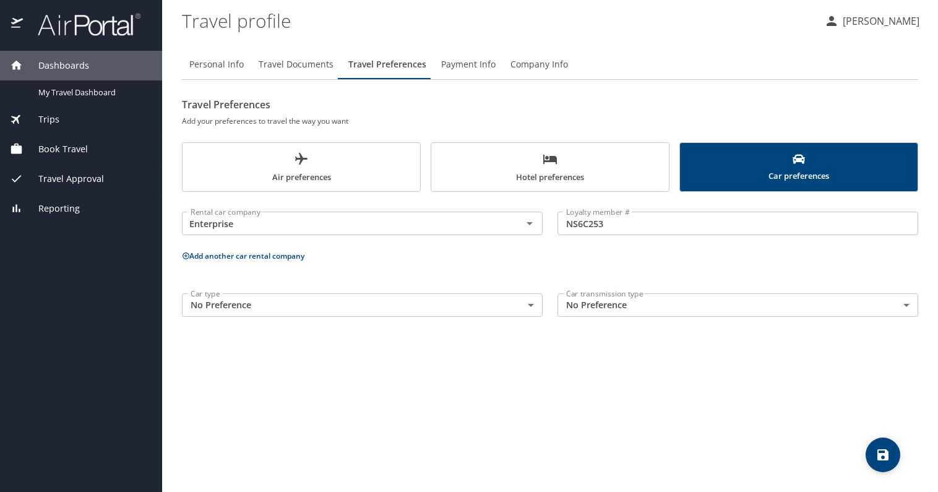
click at [483, 308] on body "Dashboards My Travel Dashboard Trips Current / Future Trips Past Trips Trips Mi…" at bounding box center [469, 246] width 938 height 492
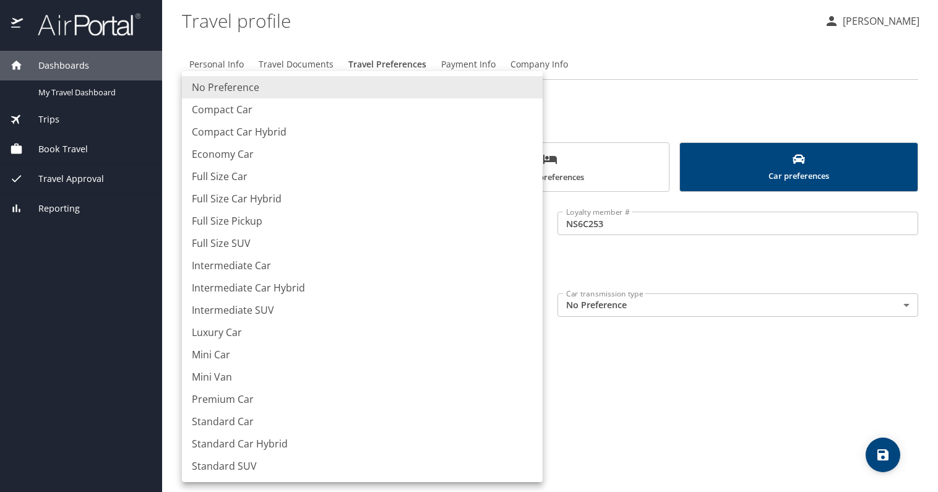
click at [608, 401] on div at bounding box center [469, 246] width 938 height 492
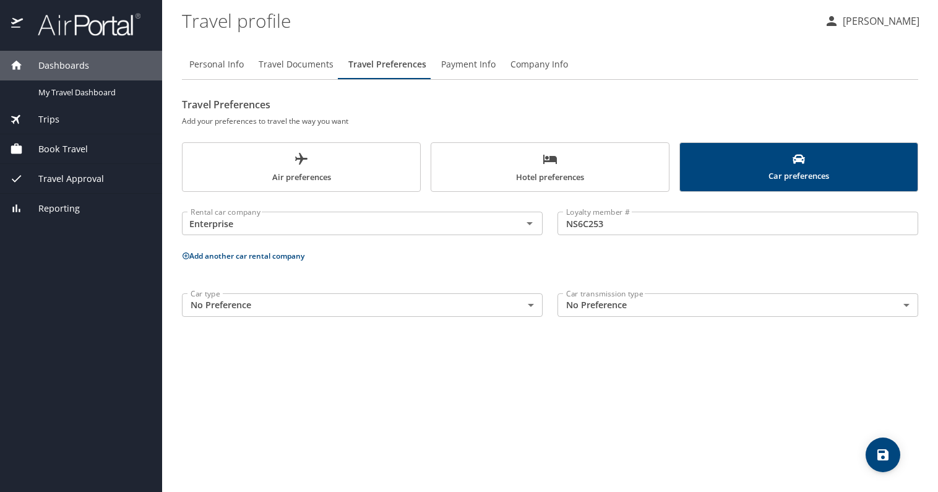
click at [462, 392] on div "Personal Info Travel Documents Travel Preferences Payment Info Company Info Tra…" at bounding box center [550, 266] width 736 height 452
click at [526, 299] on body "Dashboards My Travel Dashboard Trips Current / Future Trips Past Trips Trips Mi…" at bounding box center [469, 246] width 938 height 492
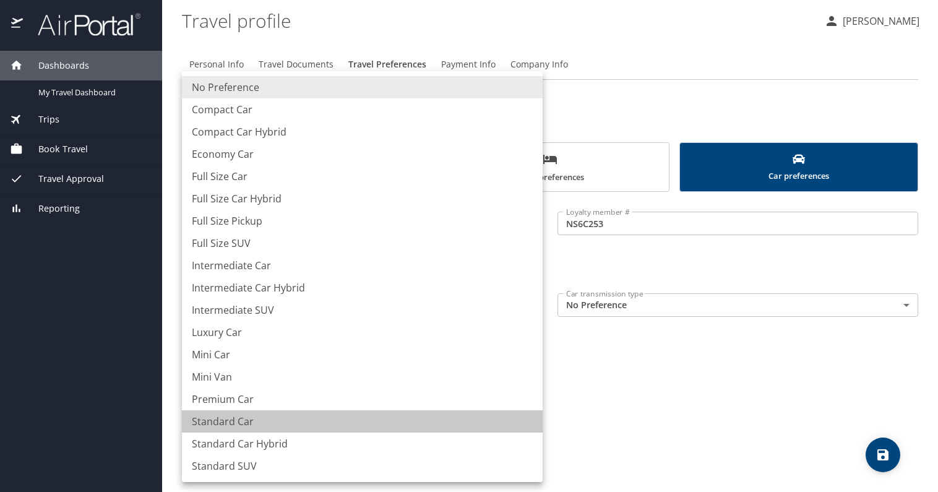
click at [366, 419] on li "Standard Car" at bounding box center [362, 421] width 361 height 22
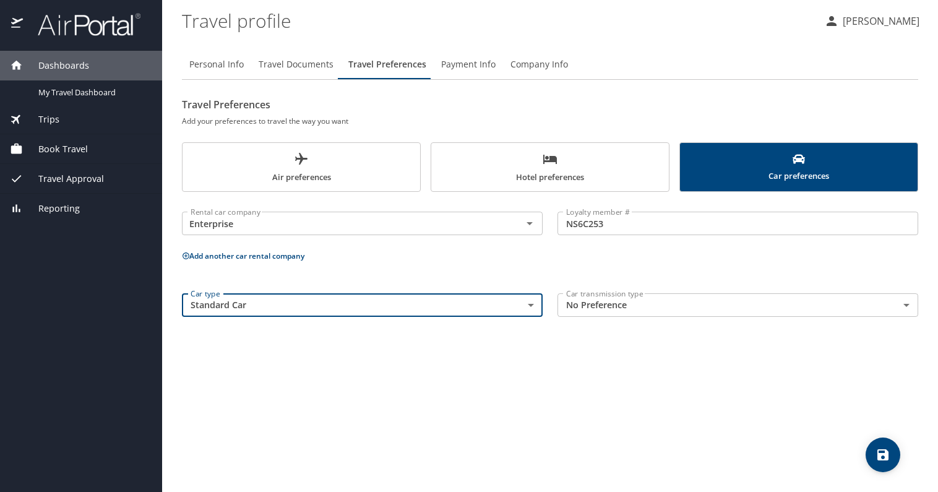
click at [410, 390] on div "Personal Info Travel Documents Travel Preferences Payment Info Company Info Tra…" at bounding box center [550, 266] width 736 height 452
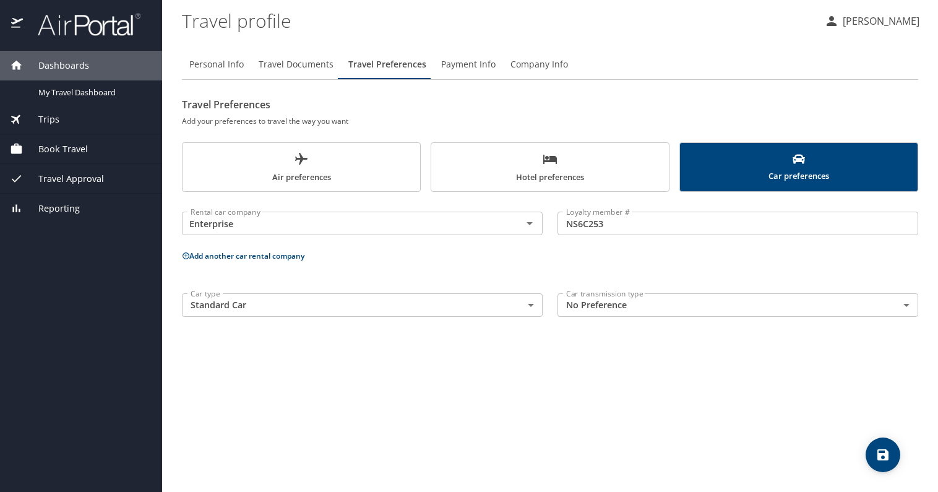
click at [441, 312] on body "Dashboards My Travel Dashboard Trips Current / Future Trips Past Trips Trips Mi…" at bounding box center [469, 246] width 938 height 492
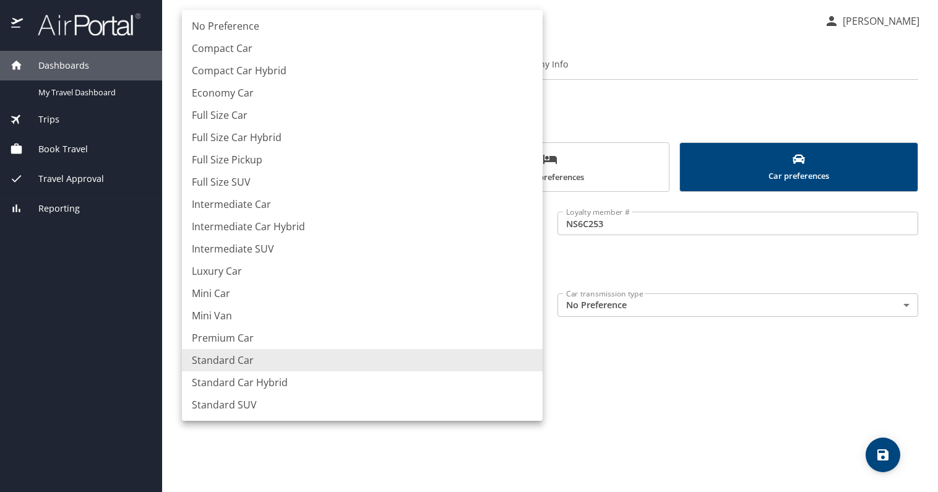
click at [352, 27] on li "No Preference" at bounding box center [362, 26] width 361 height 22
type input "NotApplicable"
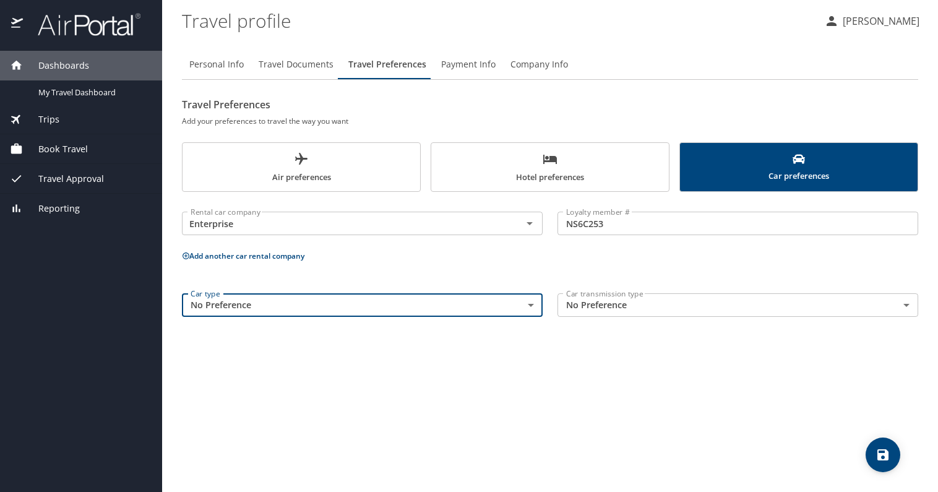
click at [386, 380] on div "Personal Info Travel Documents Travel Preferences Payment Info Company Info Tra…" at bounding box center [550, 266] width 736 height 452
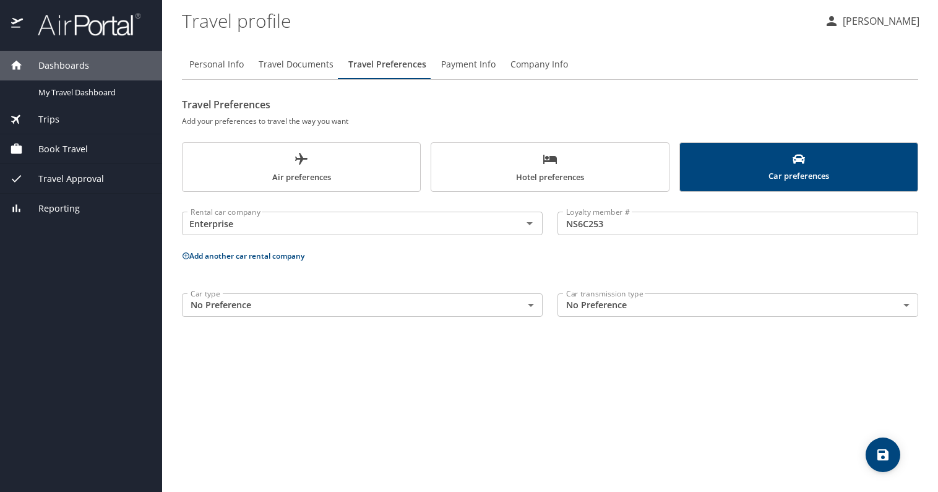
click at [879, 453] on icon "save" at bounding box center [882, 454] width 11 height 11
click at [882, 453] on icon "save" at bounding box center [882, 454] width 15 height 15
click at [466, 66] on span "Payment Info" at bounding box center [468, 64] width 54 height 15
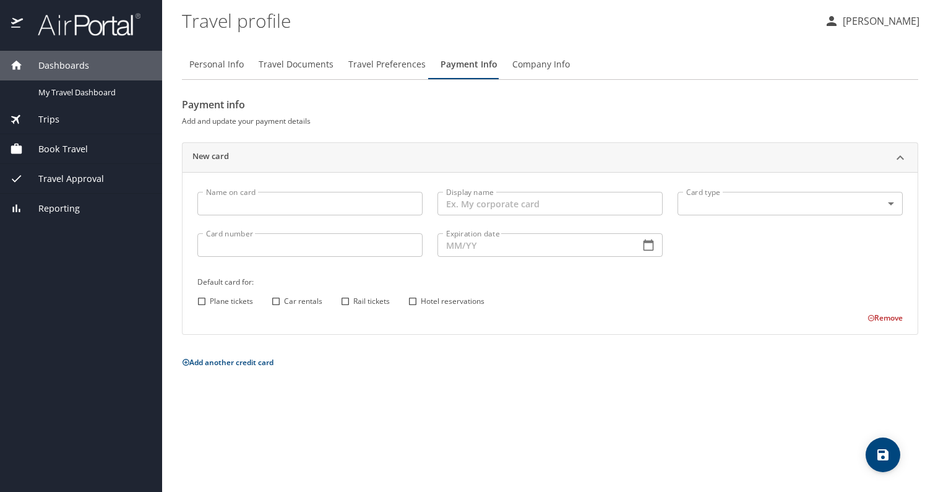
click at [236, 201] on input "Name on card" at bounding box center [309, 204] width 225 height 24
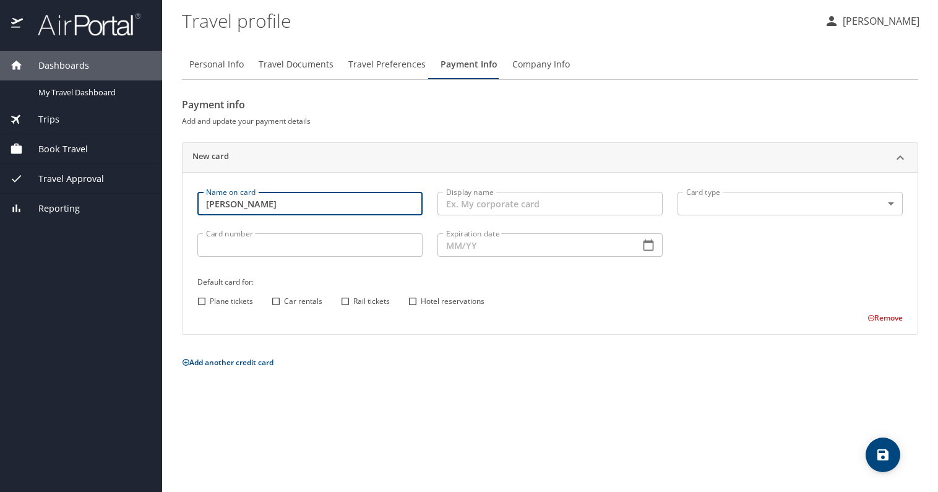
type input "Trisha G Morton"
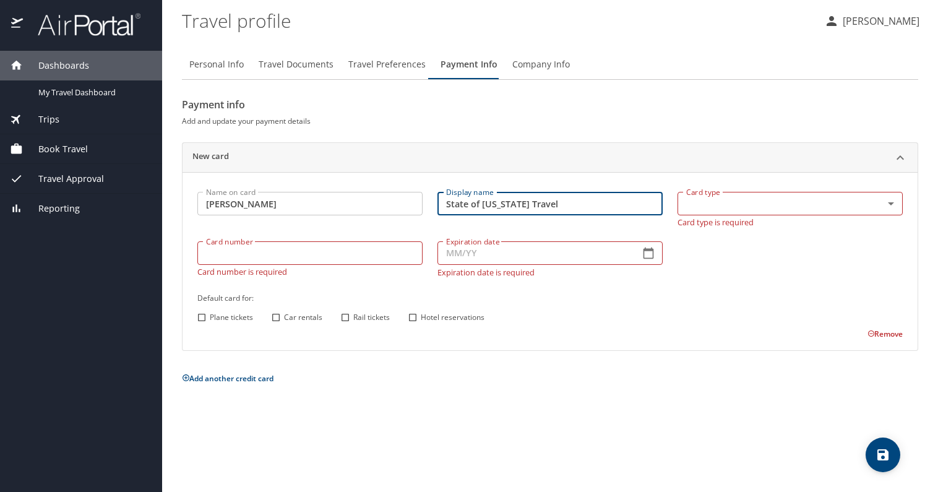
type input "State of Utah Travel"
click at [728, 213] on body "Dashboards My Travel Dashboard Trips Current / Future Trips Past Trips Trips Mi…" at bounding box center [469, 246] width 938 height 492
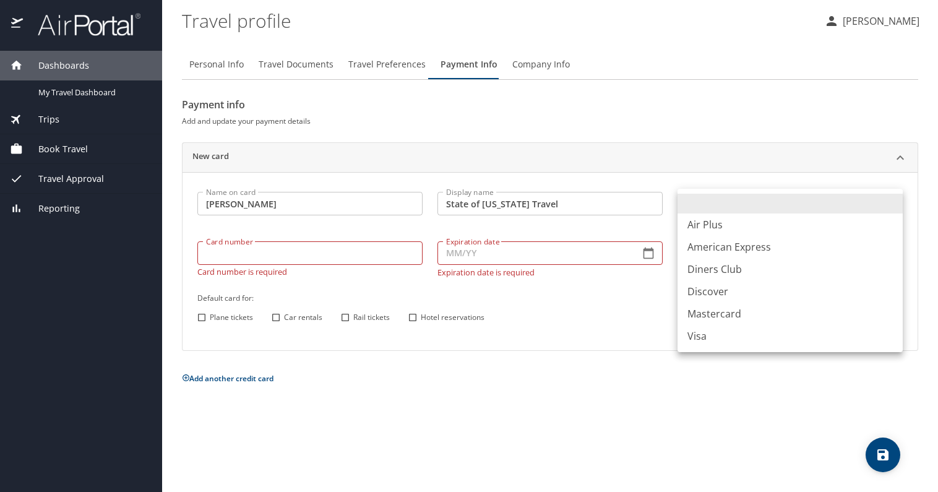
click at [734, 336] on li "Visa" at bounding box center [789, 336] width 225 height 22
type input "VI"
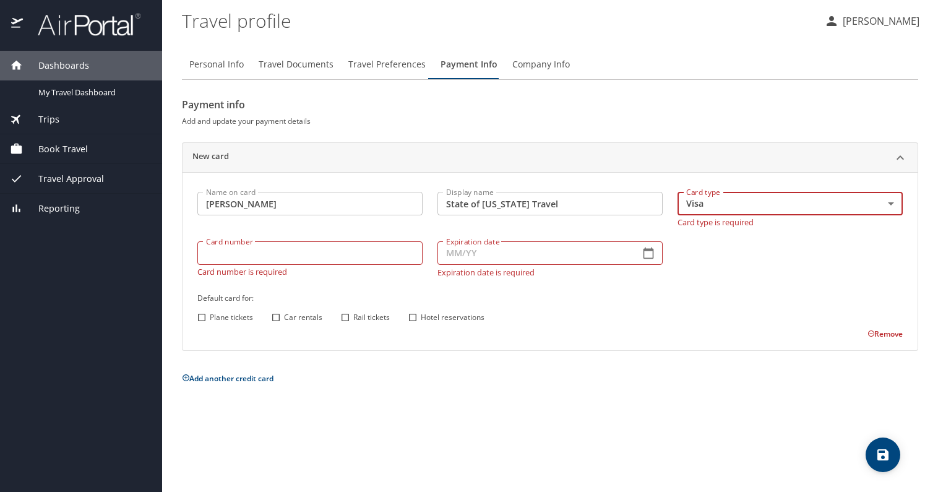
click at [218, 255] on input "Card number" at bounding box center [309, 253] width 225 height 24
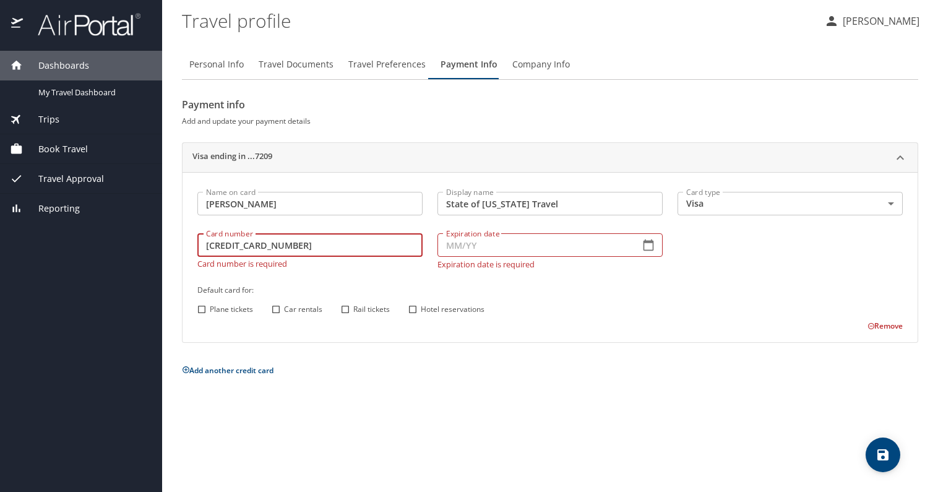
type input "4246044673207209"
click at [452, 240] on input "Expiration date" at bounding box center [533, 245] width 192 height 24
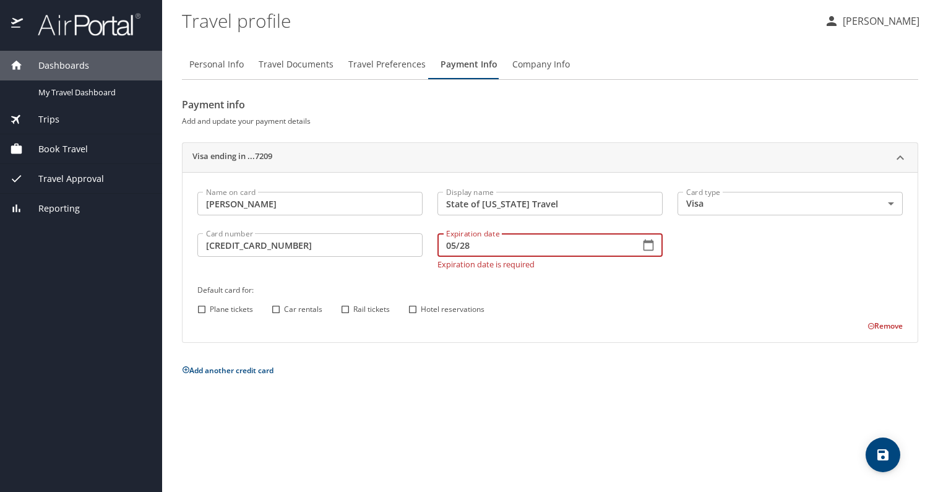
type input "05/28"
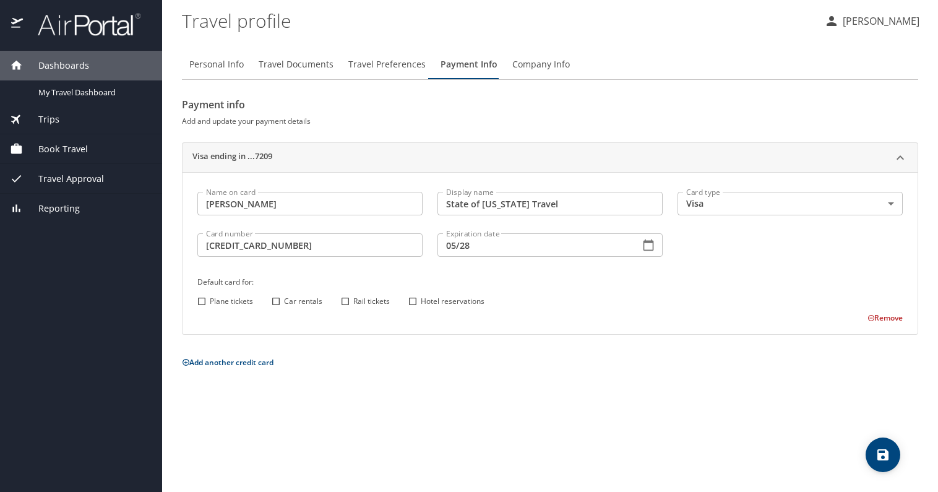
click at [605, 278] on div "Default card for: Plane tickets Car rentals Rail tickets Hotel reservations" at bounding box center [550, 292] width 720 height 49
click at [199, 299] on input "Plane tickets" at bounding box center [202, 301] width 16 height 16
checkbox input "true"
click at [414, 302] on input "Hotel reservations" at bounding box center [413, 301] width 16 height 16
checkbox input "true"
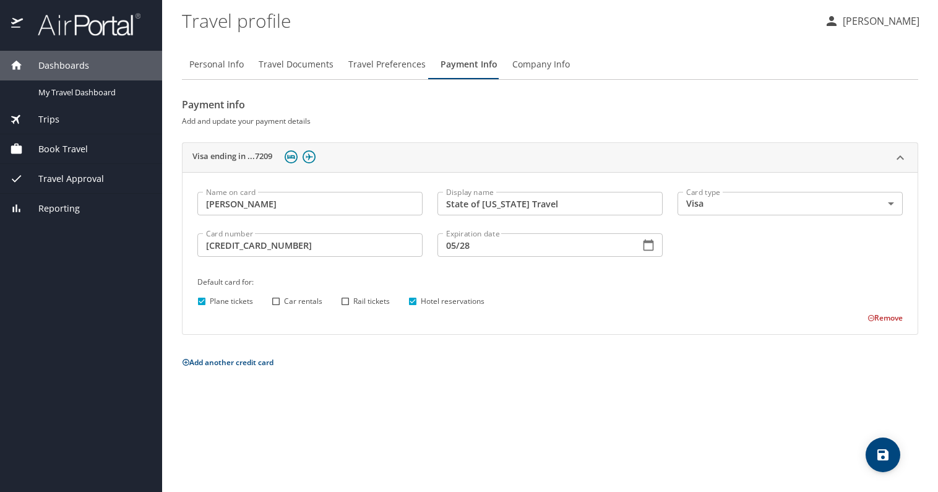
click at [887, 460] on icon "save" at bounding box center [882, 454] width 11 height 11
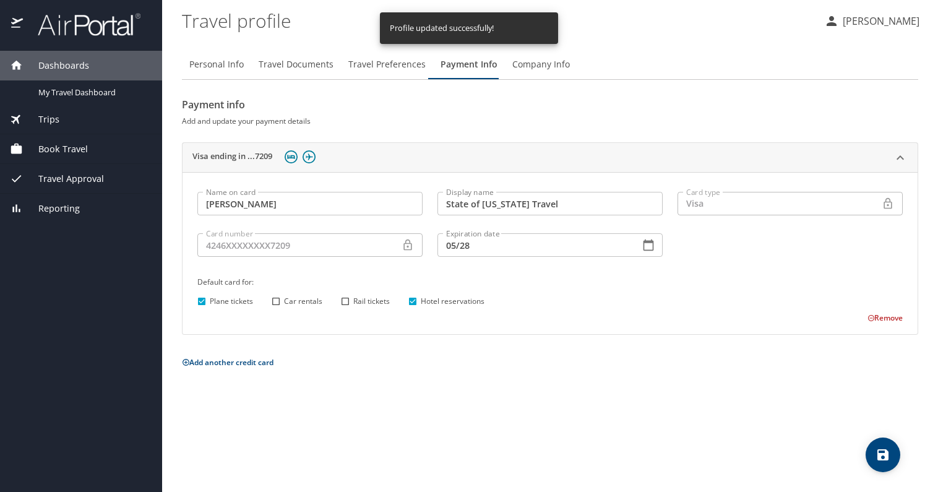
click at [258, 362] on button "Add another credit card" at bounding box center [228, 362] width 92 height 11
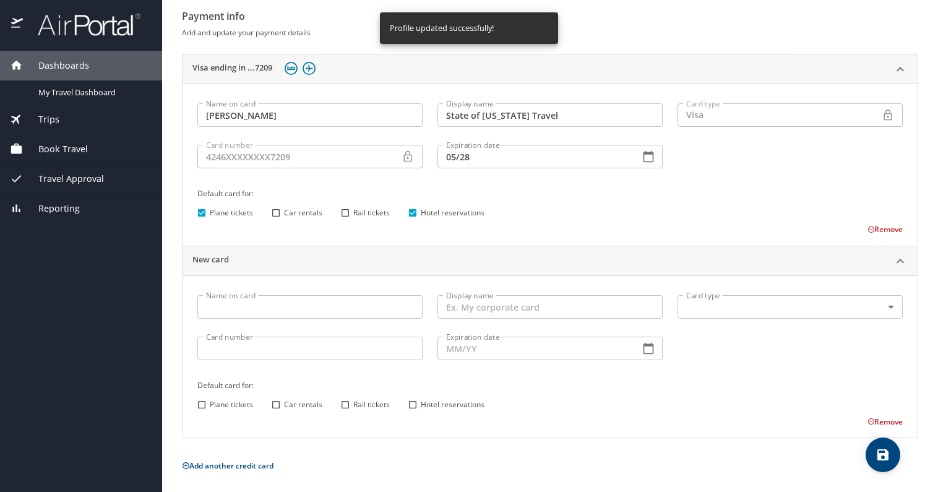
scroll to position [90, 0]
click at [228, 304] on input "Name on card" at bounding box center [309, 306] width 225 height 24
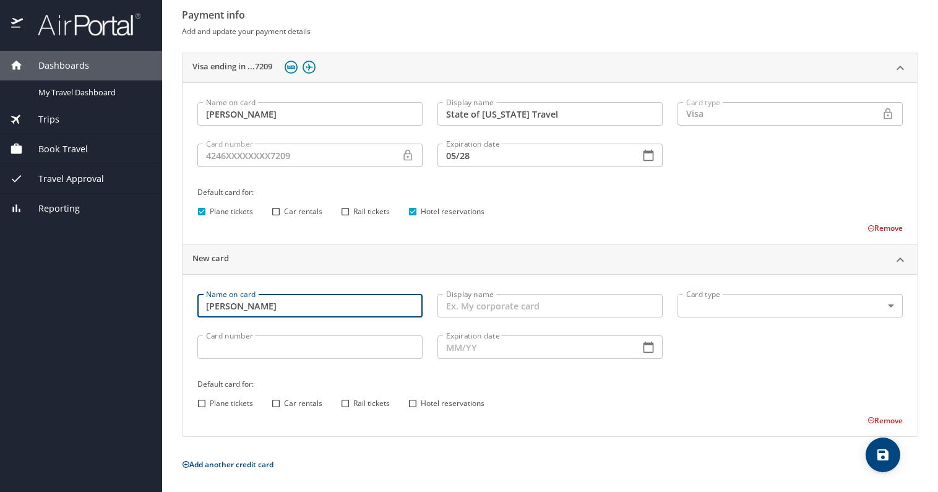
type input "[PERSON_NAME]"
click at [494, 307] on input "Display name" at bounding box center [549, 306] width 225 height 24
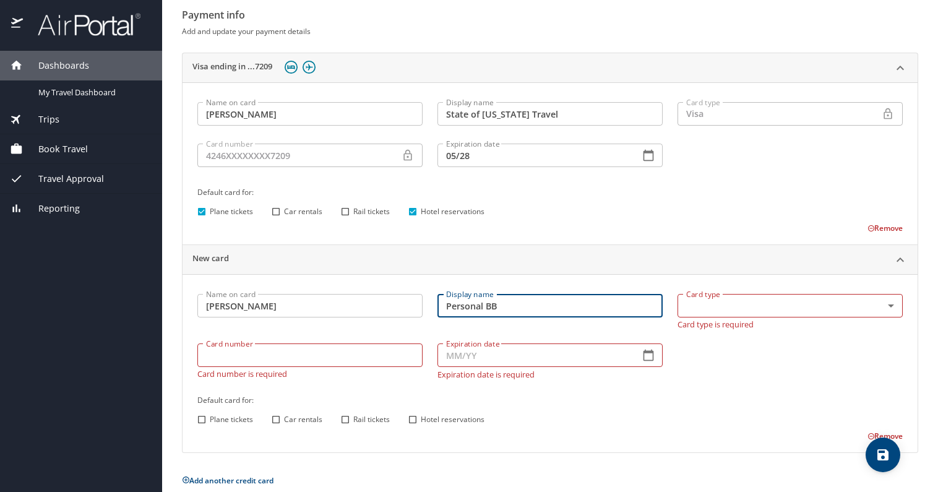
type input "Personal BB"
click at [692, 312] on body "Dashboards My Travel Dashboard Trips Current / Future Trips Past Trips Trips Mi…" at bounding box center [469, 246] width 938 height 492
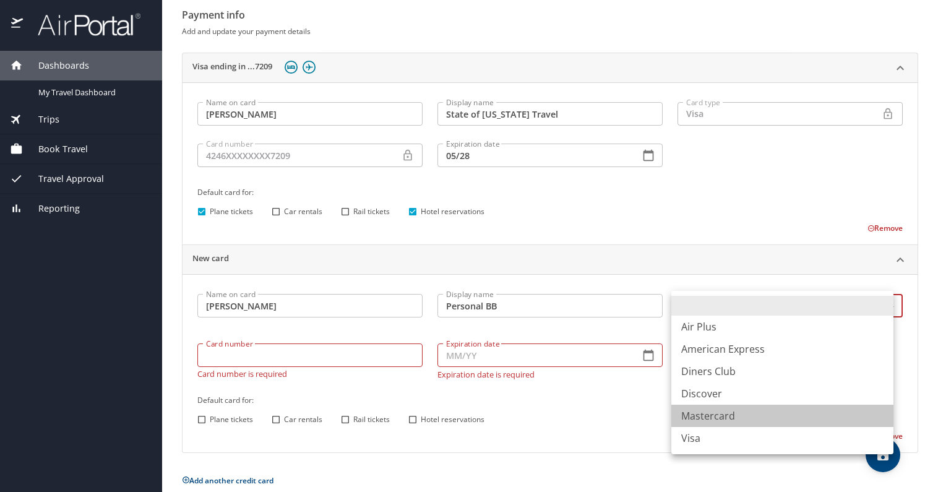
click at [716, 415] on li "Mastercard" at bounding box center [782, 416] width 222 height 22
type input "CA"
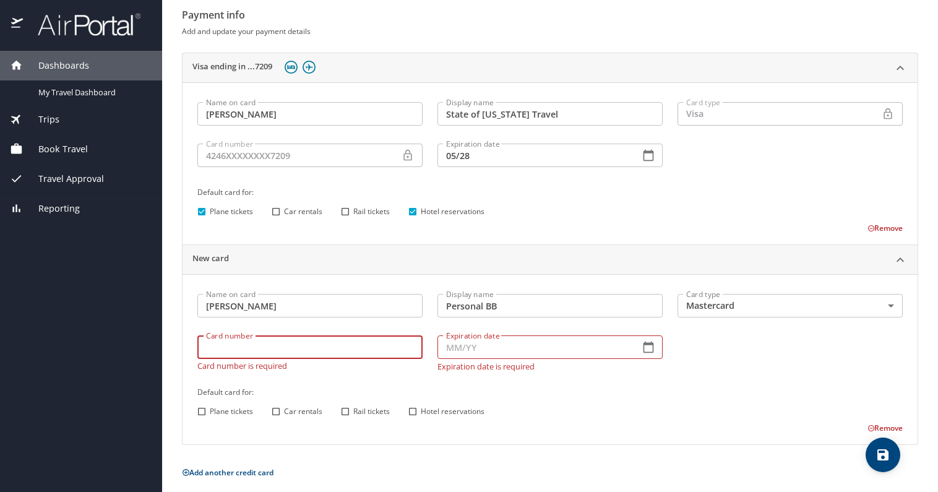
click at [207, 357] on input "Card number" at bounding box center [309, 347] width 225 height 24
type input "5275050048900379"
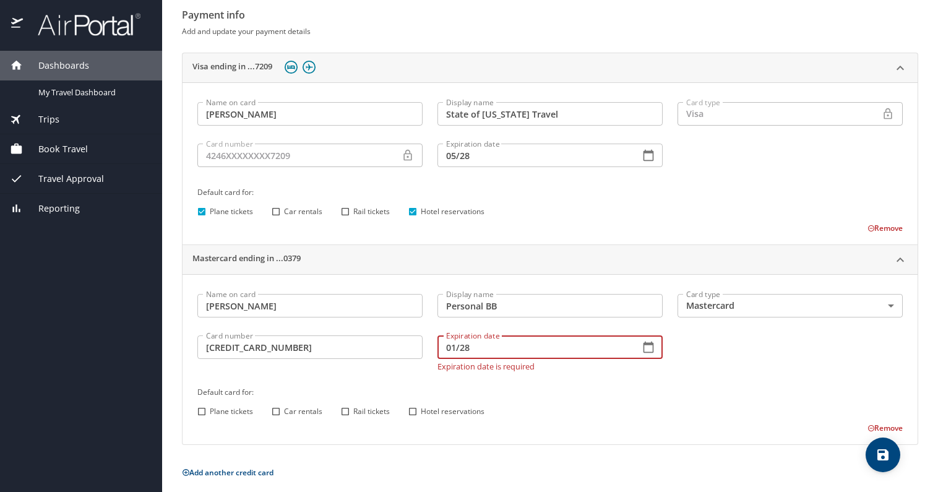
type input "01/28"
click at [276, 410] on input "Car rentals" at bounding box center [276, 411] width 16 height 16
checkbox input "true"
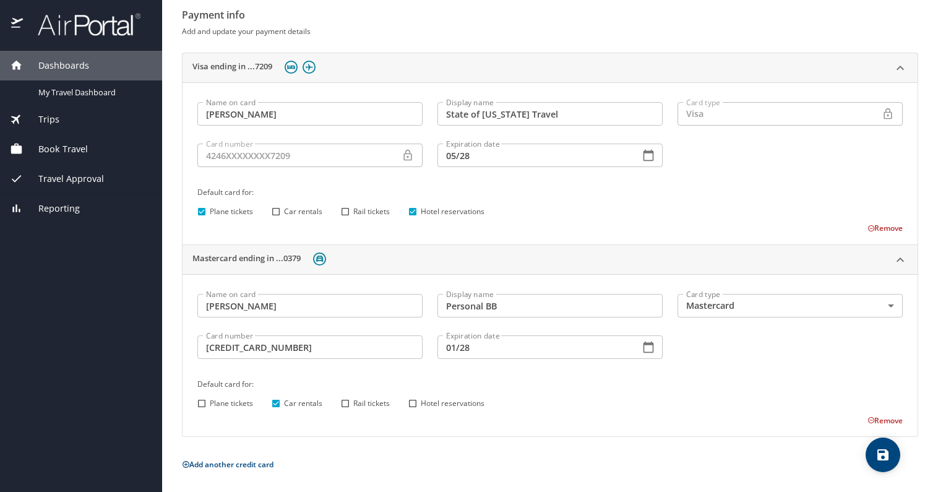
click at [598, 412] on div "Remove" at bounding box center [543, 418] width 720 height 15
click at [888, 453] on icon "save" at bounding box center [882, 454] width 11 height 11
click at [742, 371] on div "Default card for: Plane tickets Car rentals Rail tickets Hotel reservations" at bounding box center [550, 394] width 720 height 49
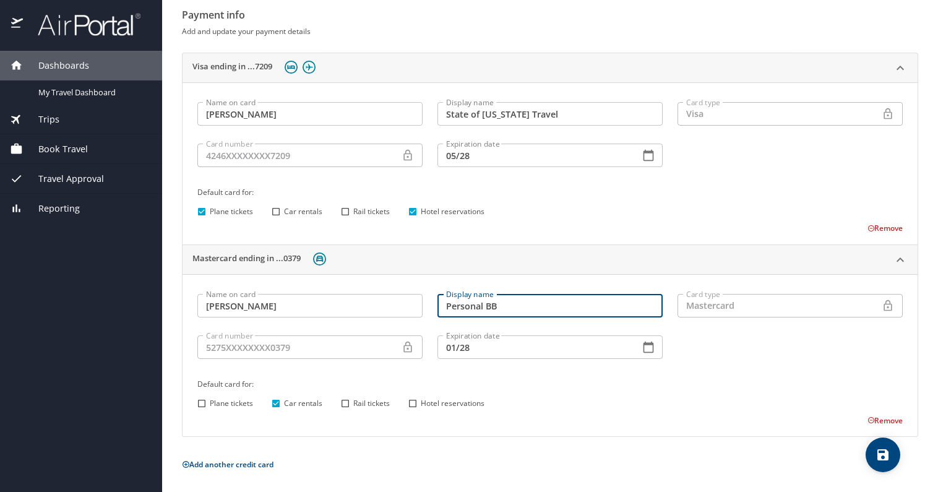
click at [540, 309] on input "Personal BB" at bounding box center [549, 306] width 225 height 24
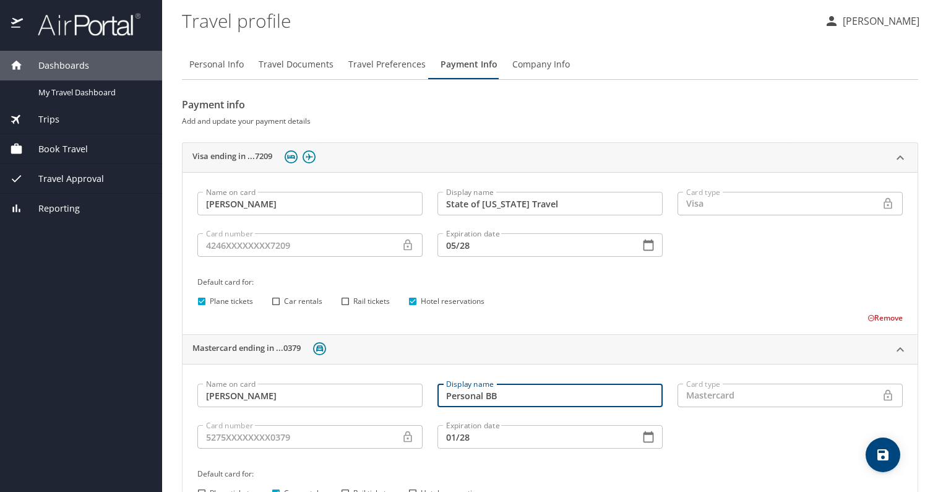
click at [879, 451] on icon "save" at bounding box center [882, 454] width 15 height 15
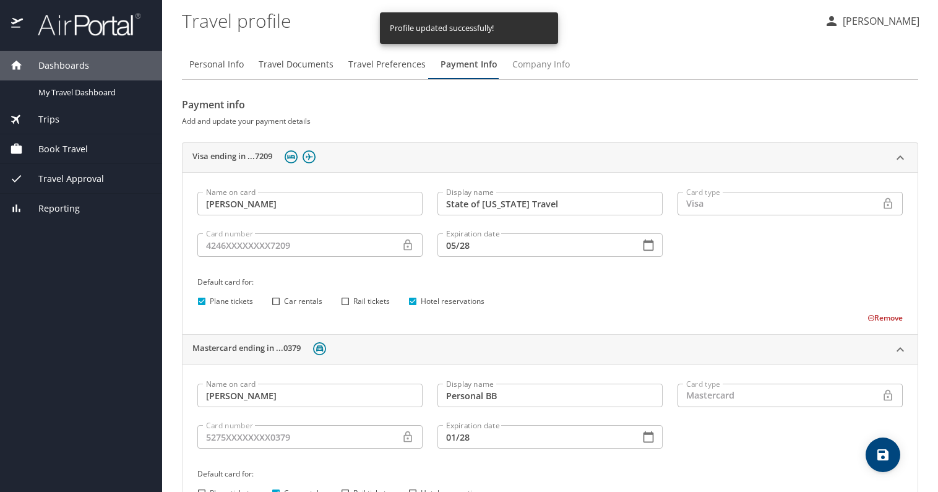
click at [543, 68] on span "Company Info" at bounding box center [541, 64] width 58 height 15
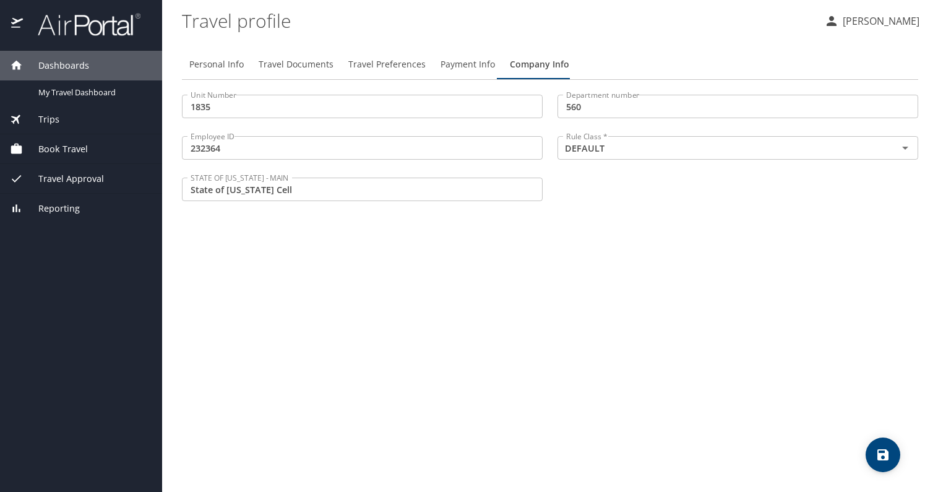
click at [313, 256] on div "Personal Info Travel Documents Travel Preferences Payment Info Company Info Uni…" at bounding box center [550, 266] width 736 height 452
click at [887, 456] on icon "save" at bounding box center [882, 454] width 11 height 11
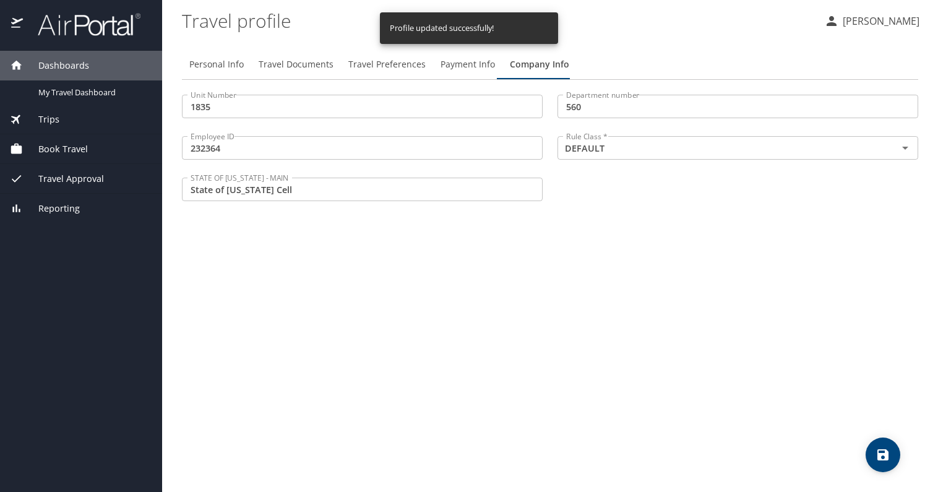
click at [75, 147] on span "Book Travel" at bounding box center [55, 149] width 65 height 14
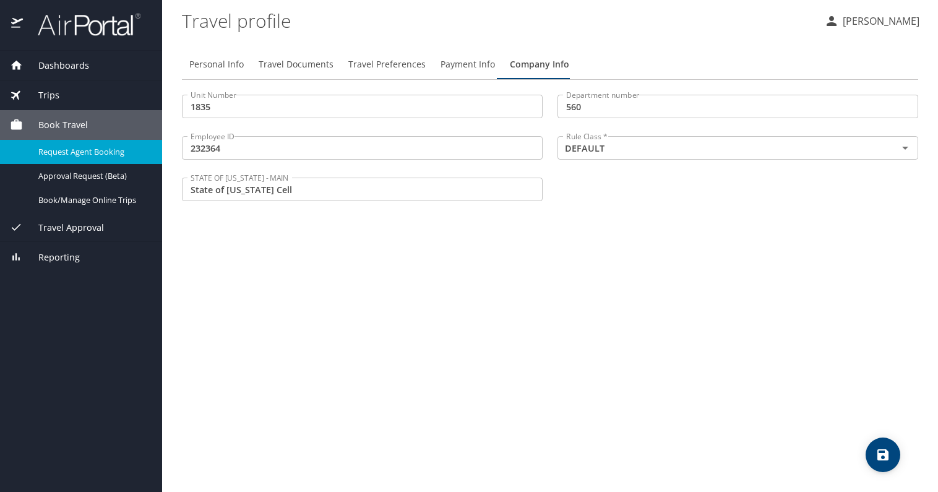
click at [108, 150] on span "Request Agent Booking" at bounding box center [92, 152] width 109 height 12
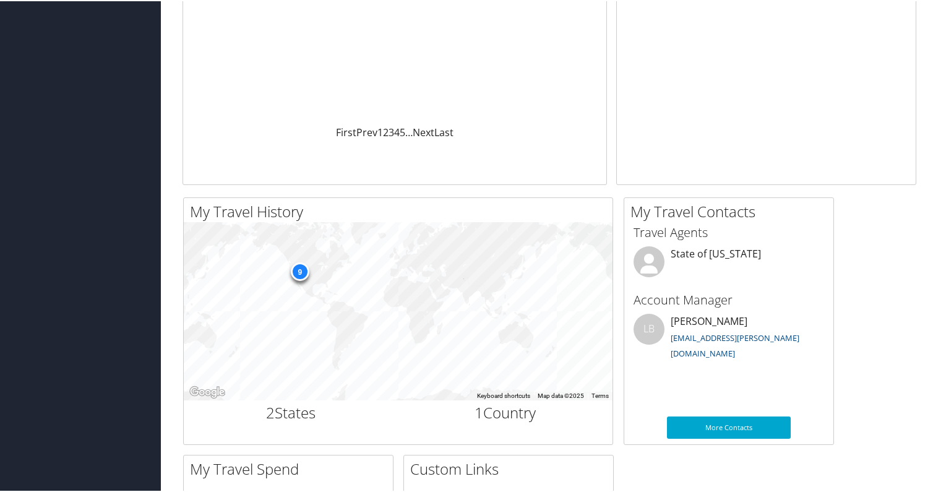
scroll to position [247, 0]
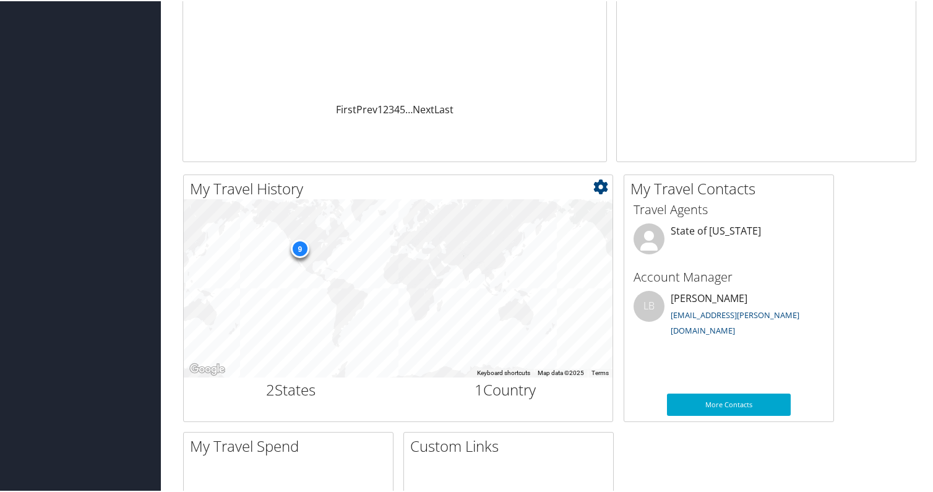
click at [298, 249] on div "9" at bounding box center [299, 247] width 19 height 19
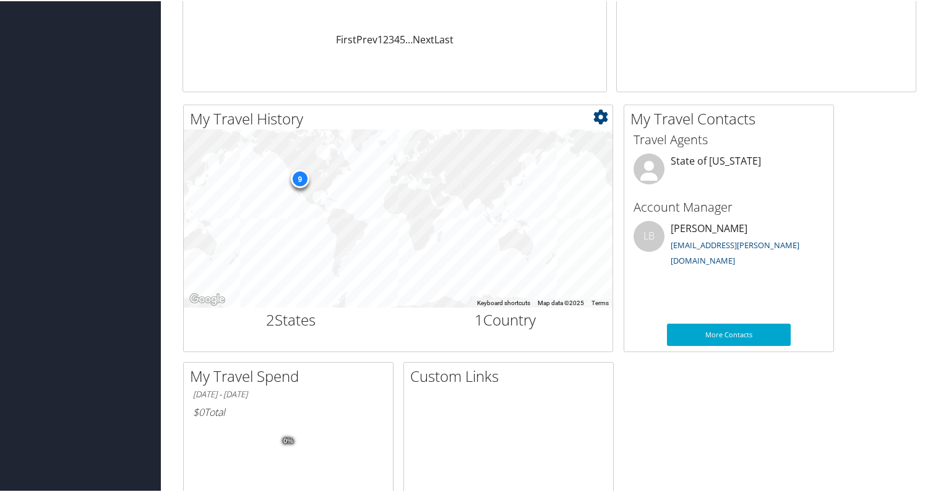
scroll to position [455, 0]
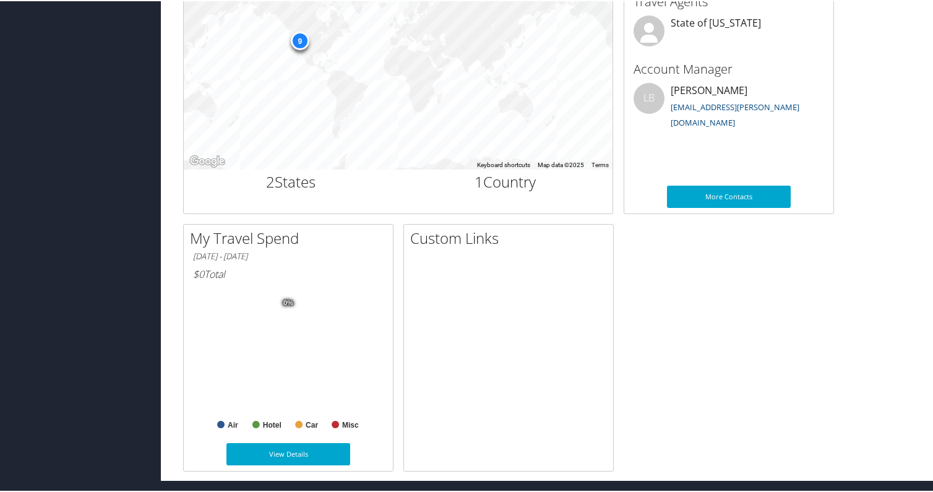
click at [689, 302] on div "My Travel History Small Medium Large ← Move left → Move right ↑ Move up ↓ Move …" at bounding box center [549, 217] width 752 height 505
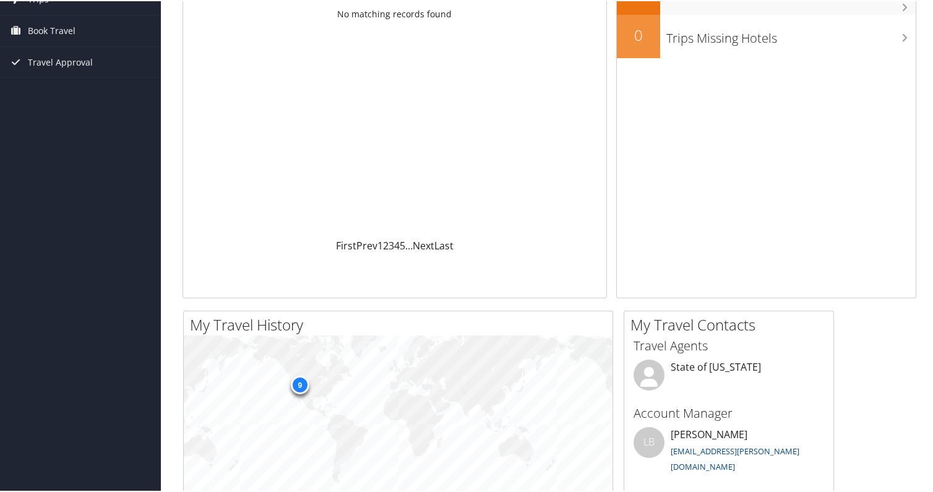
scroll to position [0, 0]
